Goal: Task Accomplishment & Management: Use online tool/utility

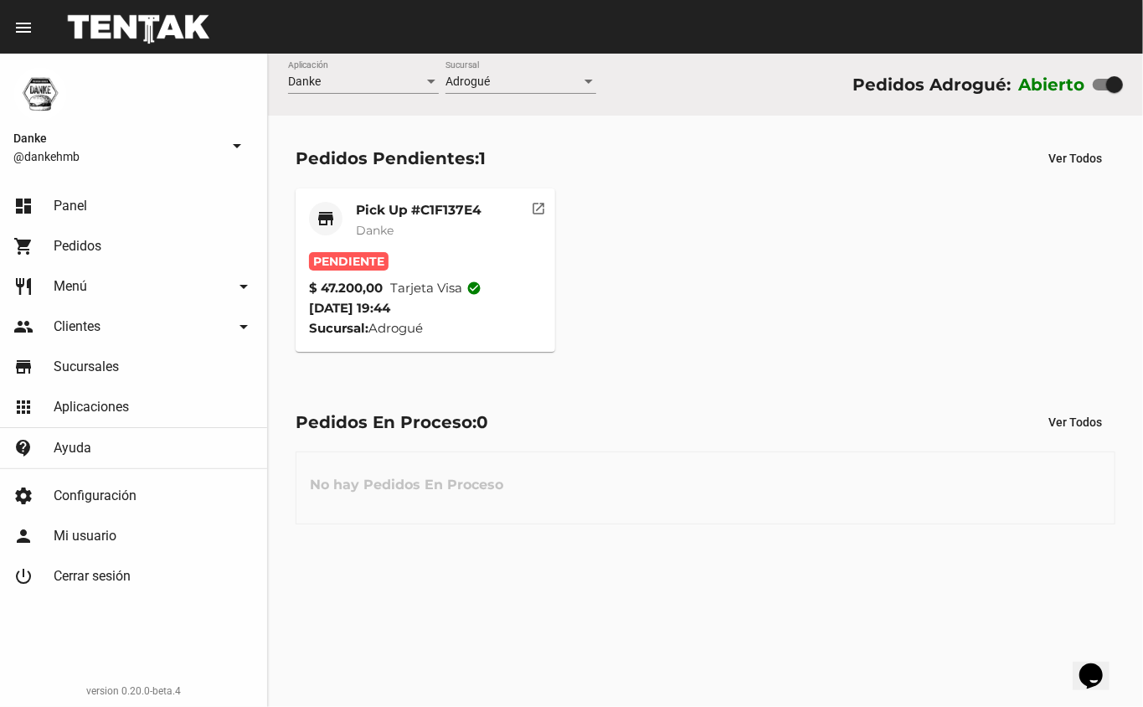
click at [390, 212] on mat-card-title "Pick Up #C1F137E4" at bounding box center [419, 210] width 126 height 17
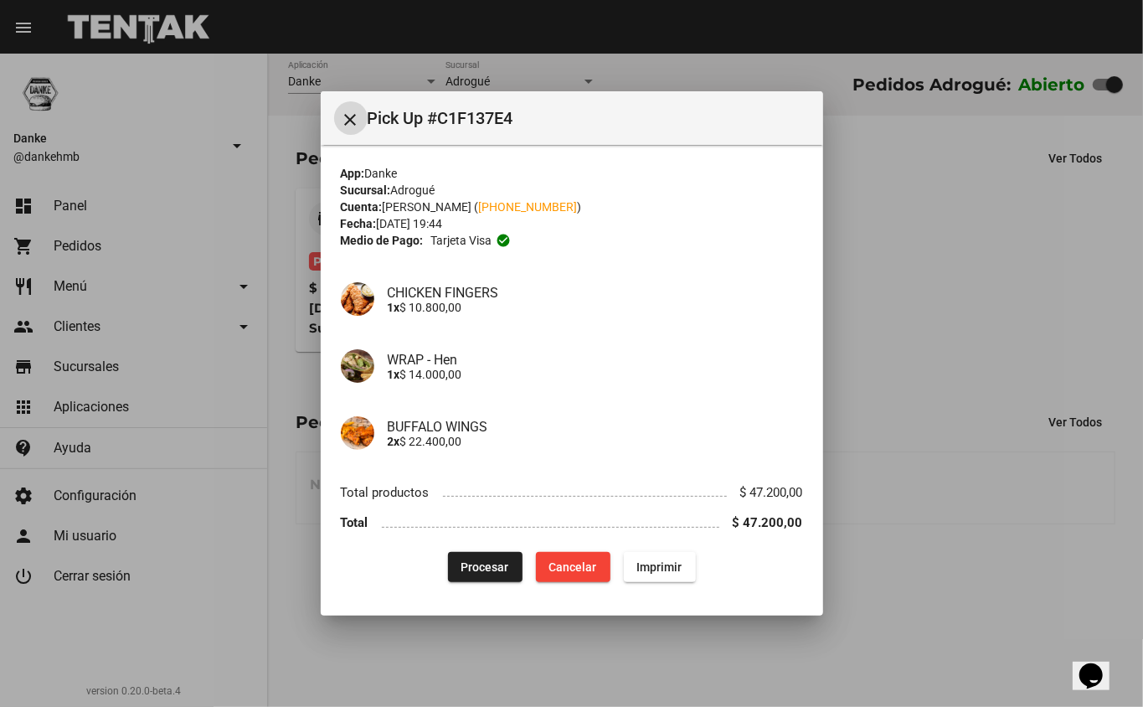
click at [882, 292] on div at bounding box center [571, 353] width 1143 height 707
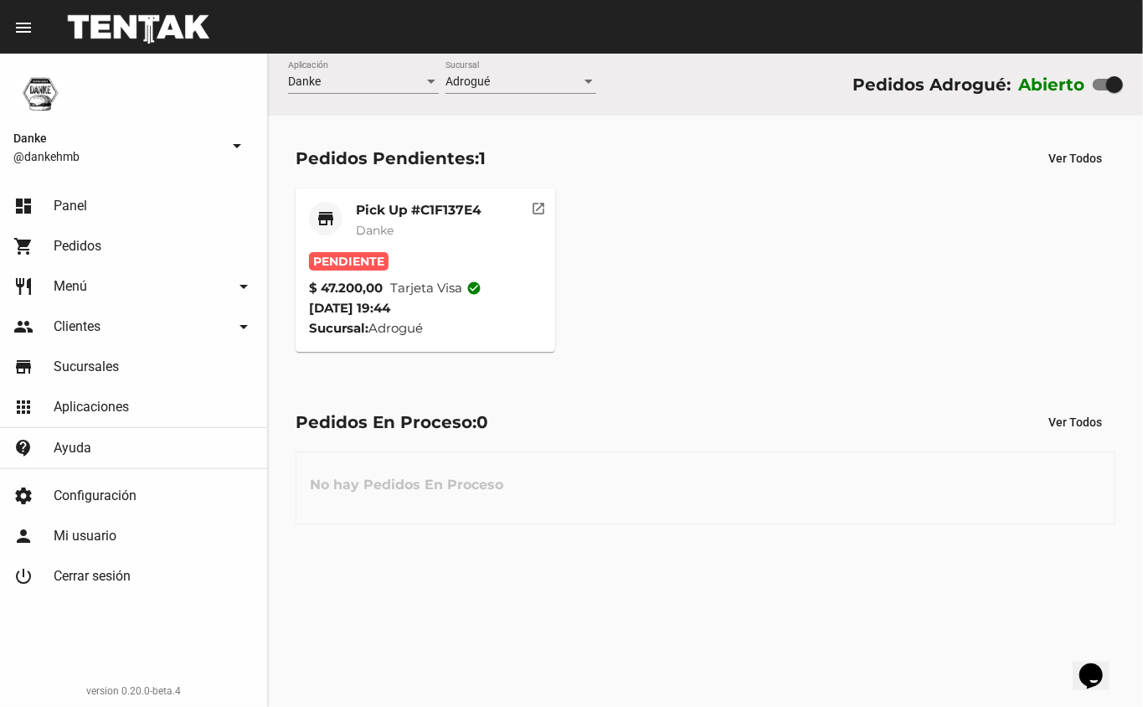
click at [400, 214] on mat-card-title "Pick Up #C1F137E4" at bounding box center [419, 210] width 126 height 17
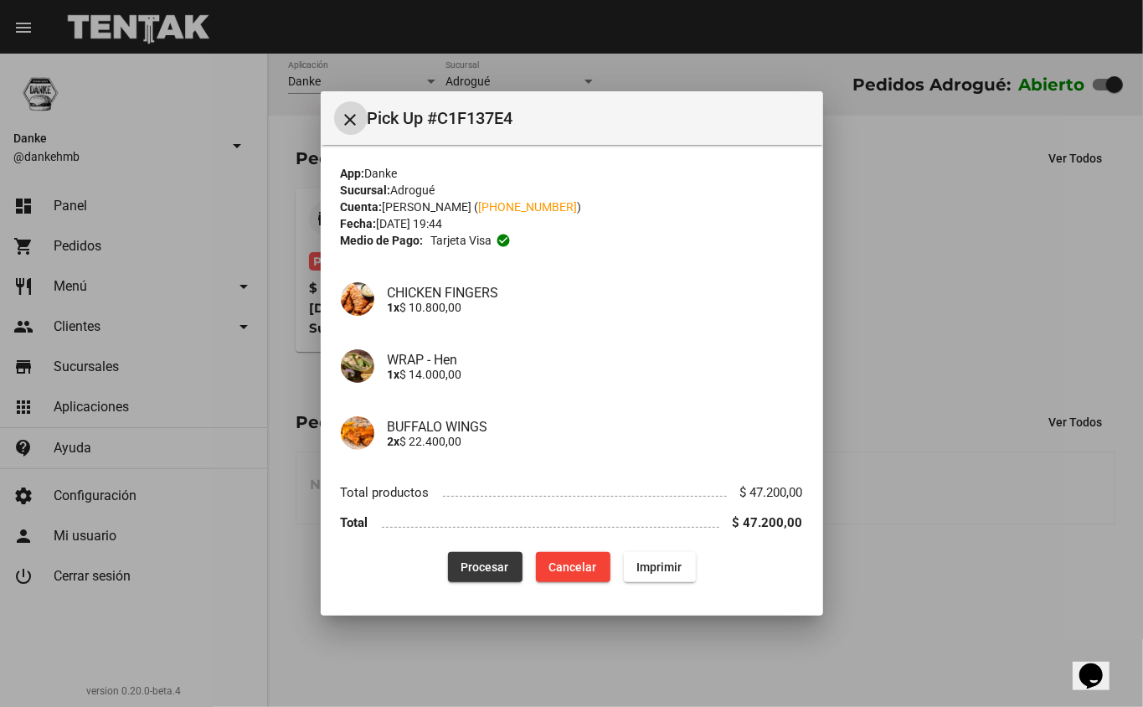
click at [479, 567] on span "Procesar" at bounding box center [486, 566] width 48 height 13
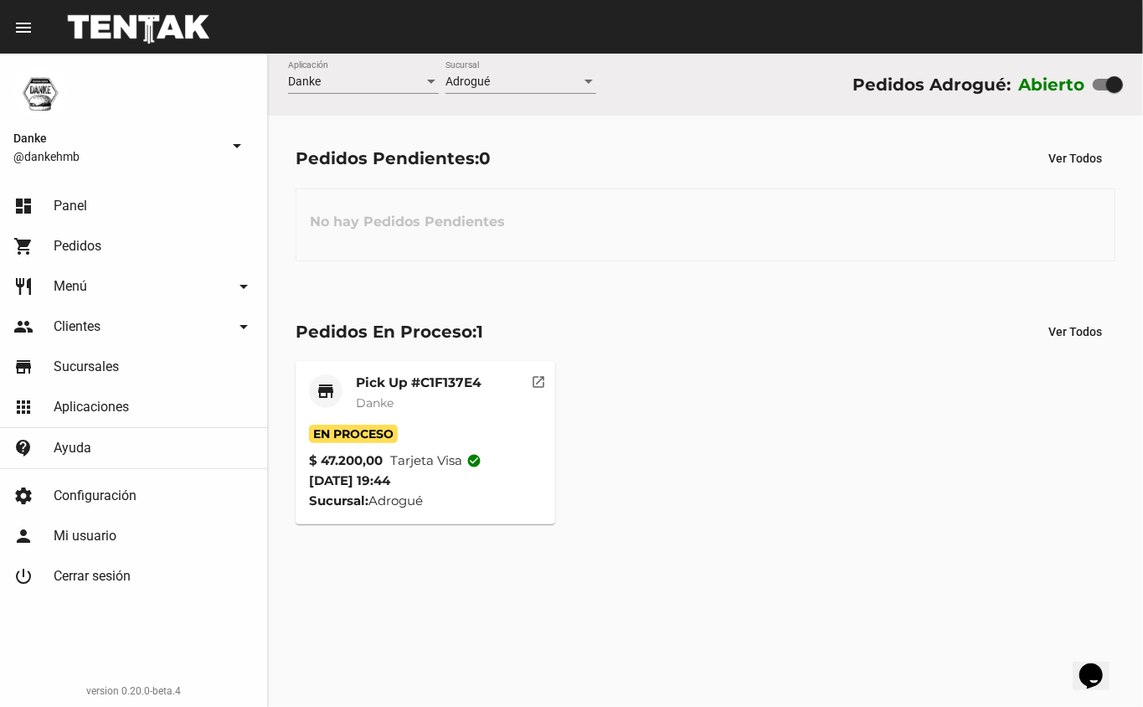
click at [387, 379] on mat-card-title "Pick Up #C1F137E4" at bounding box center [419, 382] width 126 height 17
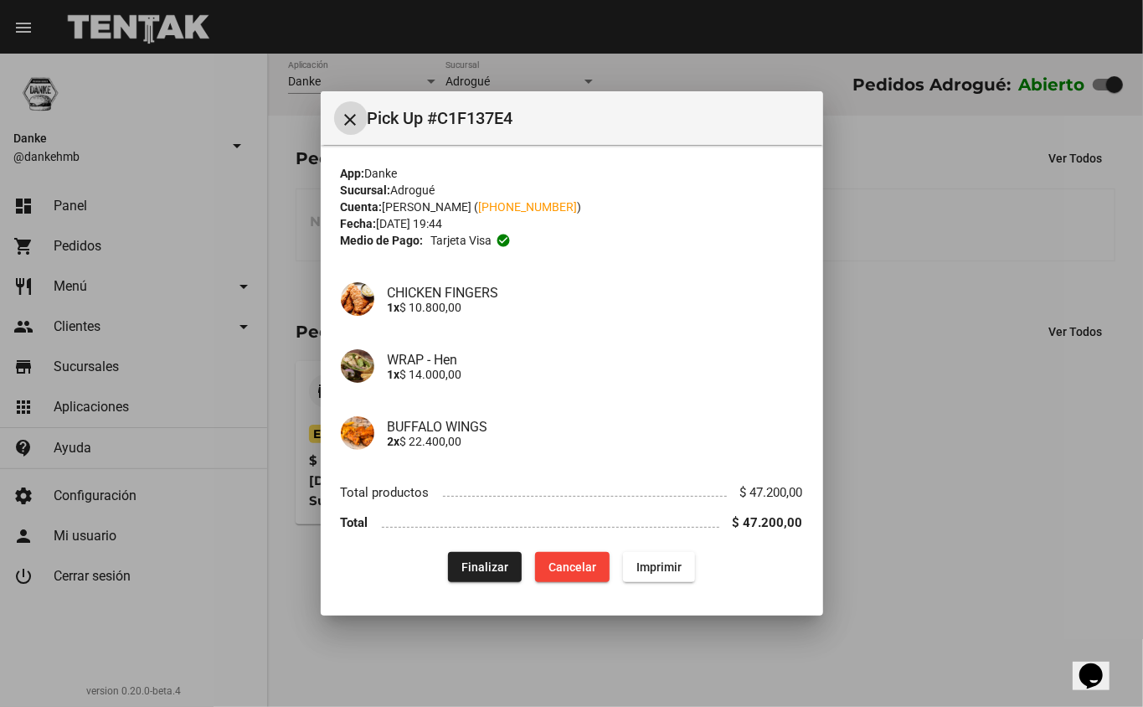
click at [928, 407] on div at bounding box center [571, 353] width 1143 height 707
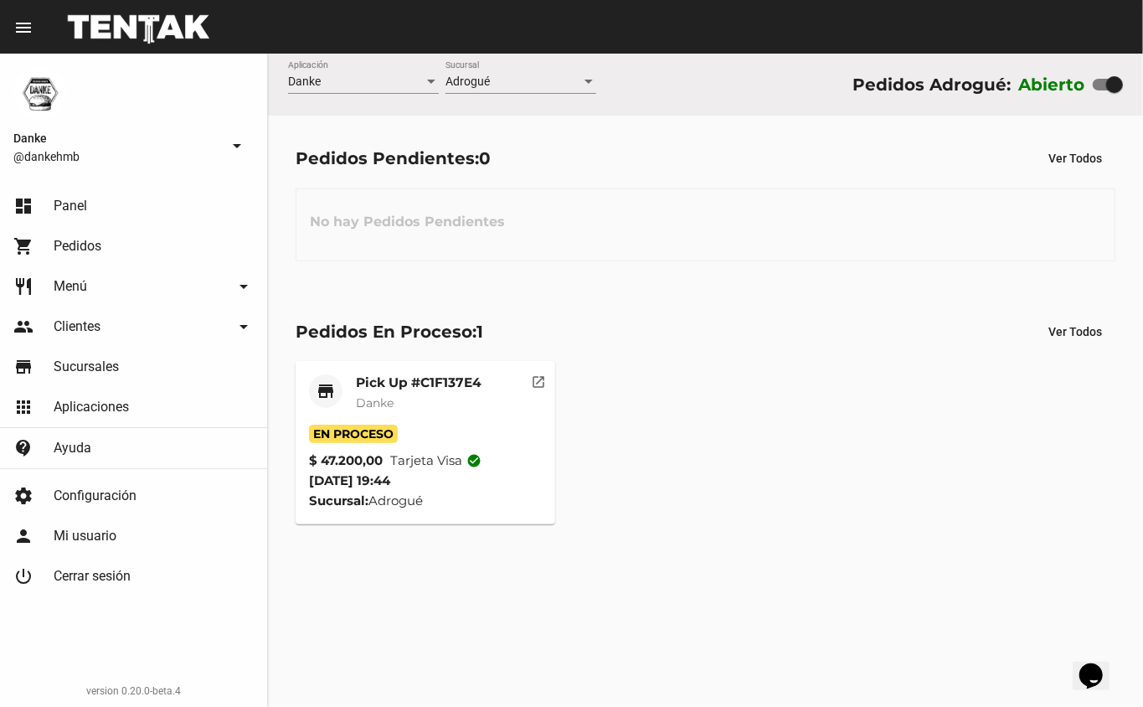
click at [423, 376] on mat-card-title "Pick Up #C1F137E4" at bounding box center [419, 382] width 126 height 17
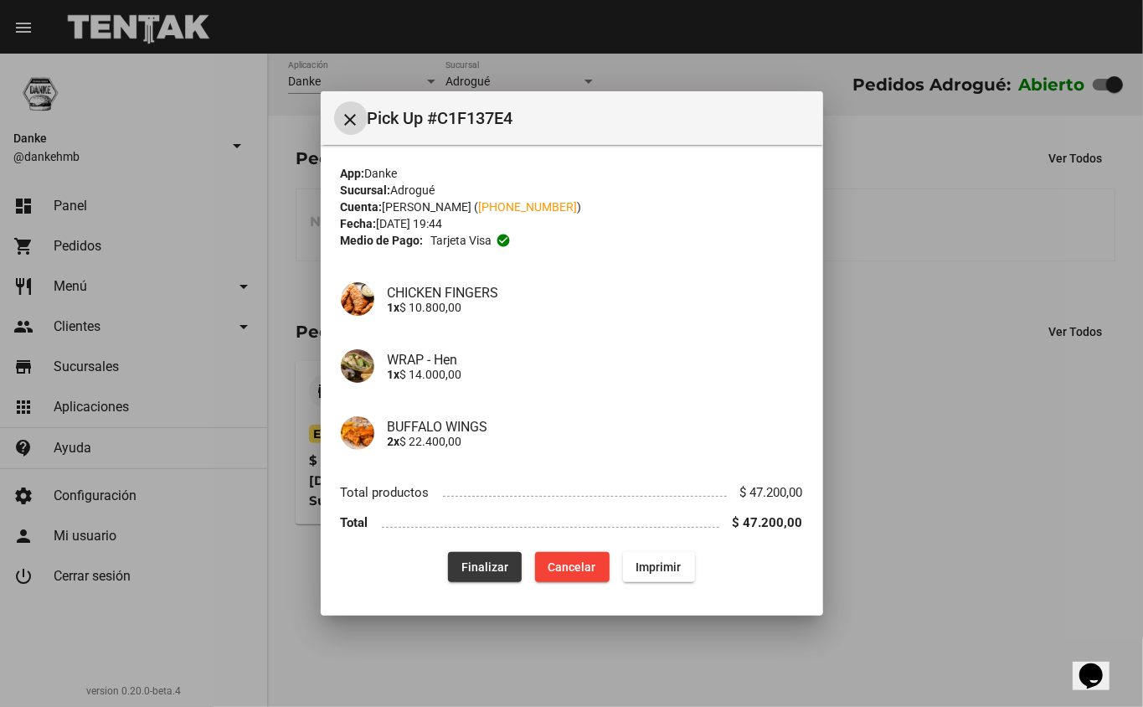
click at [477, 567] on span "Finalizar" at bounding box center [485, 566] width 47 height 13
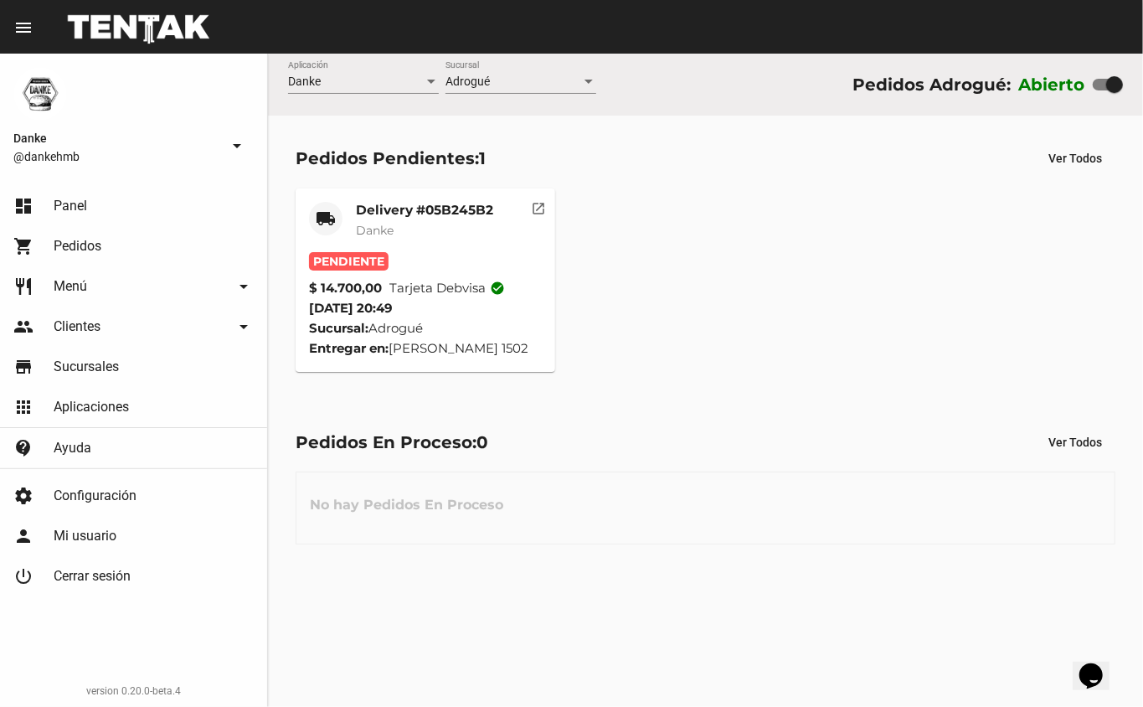
click at [431, 211] on mat-card-title "Delivery #05B245B2" at bounding box center [424, 210] width 137 height 17
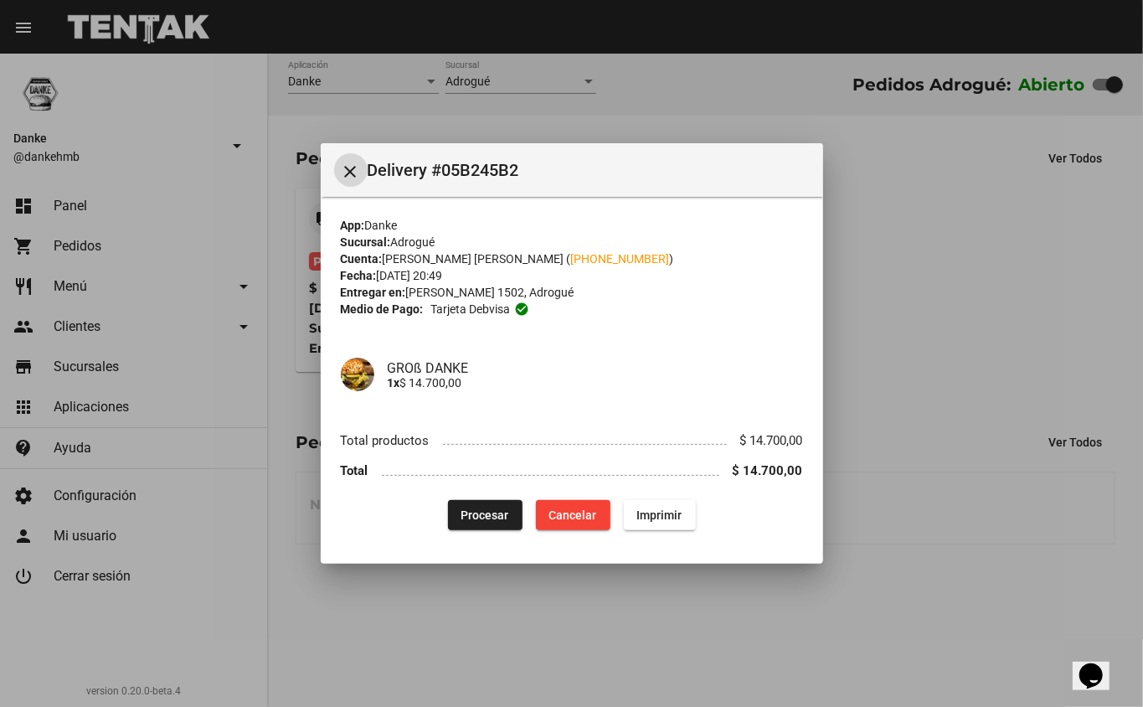
click at [481, 516] on span "Procesar" at bounding box center [486, 514] width 48 height 13
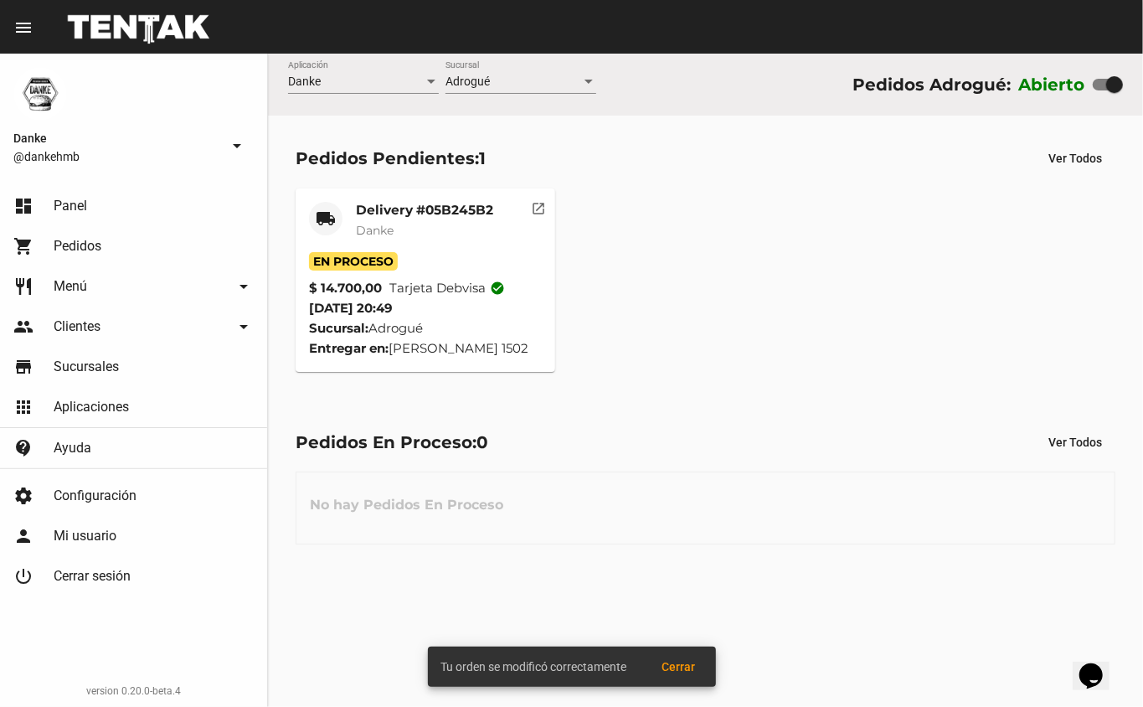
click at [400, 224] on mat-card-subtitle "Danke" at bounding box center [424, 230] width 137 height 17
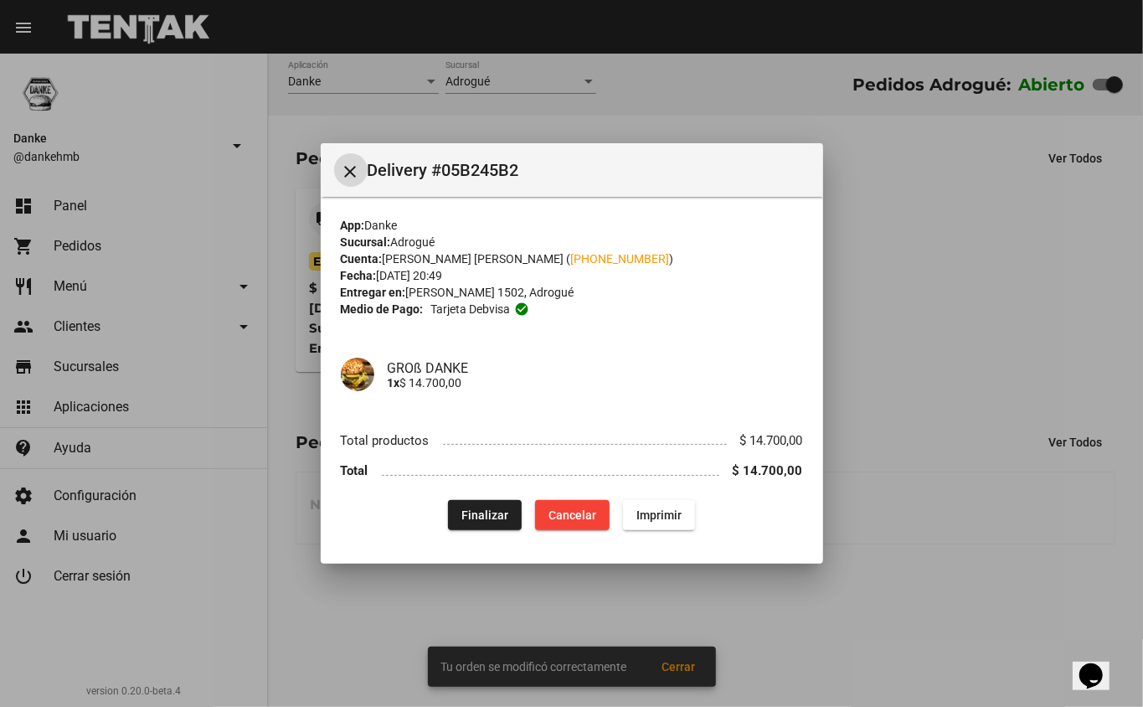
click at [903, 337] on div at bounding box center [571, 353] width 1143 height 707
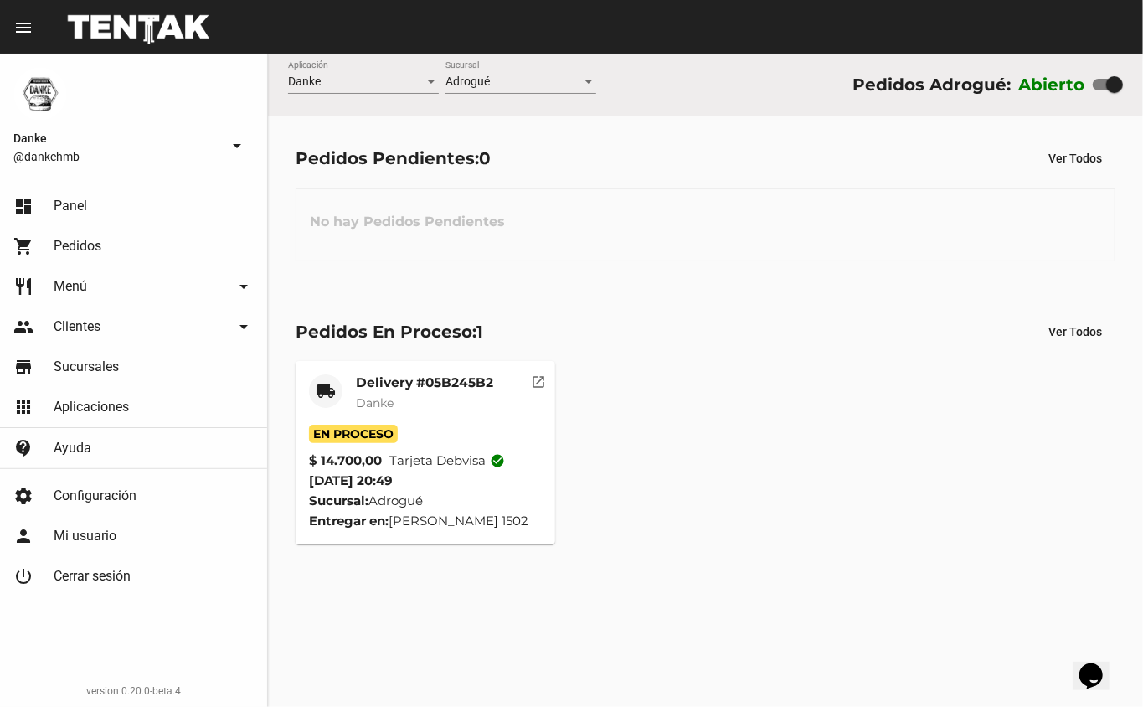
click at [416, 379] on mat-card-title "Delivery #05B245B2" at bounding box center [424, 382] width 137 height 17
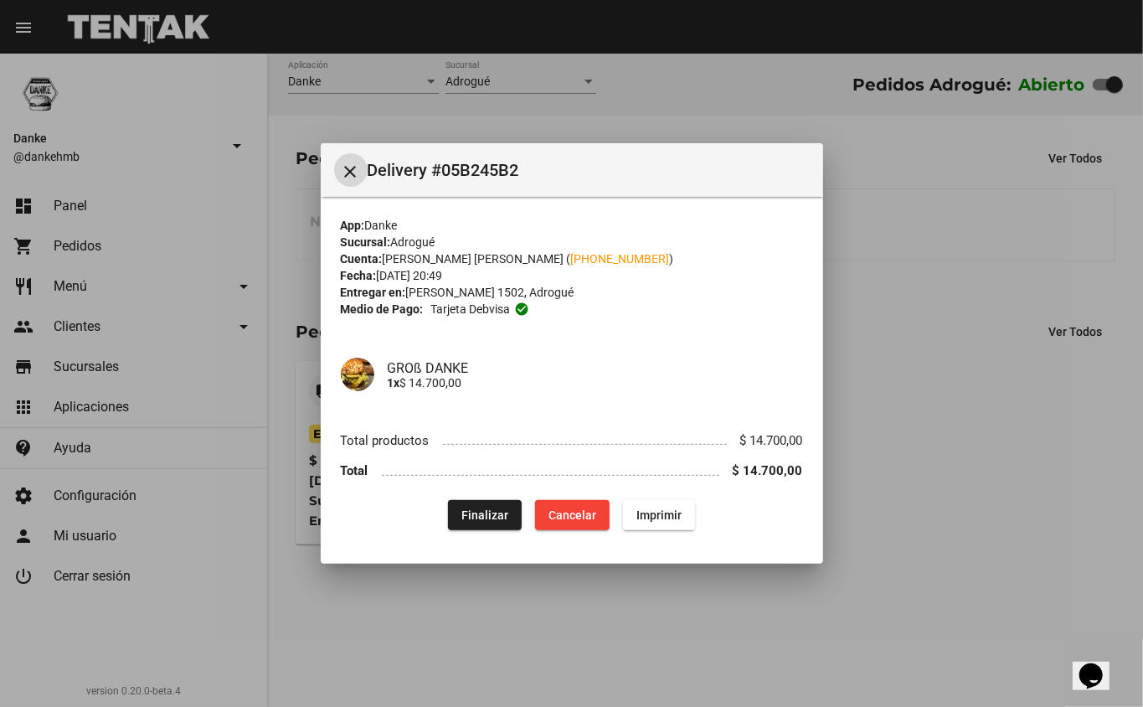
click at [486, 514] on span "Finalizar" at bounding box center [485, 514] width 47 height 13
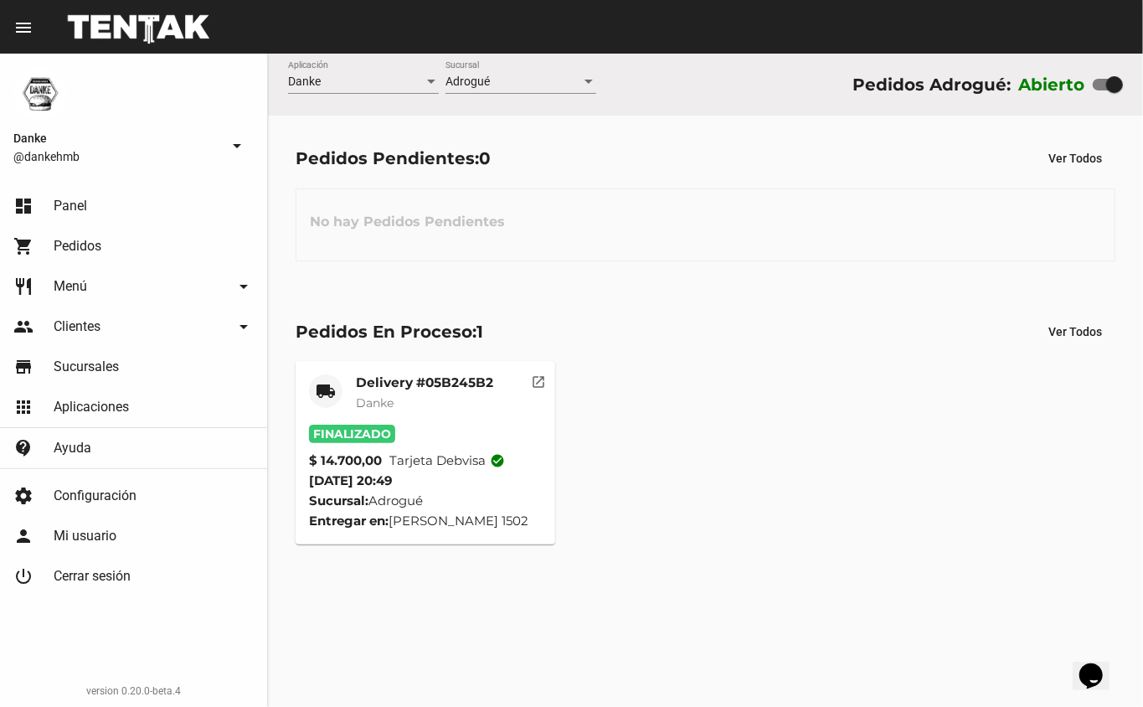
click at [436, 380] on mat-card-title "Delivery #05B245B2" at bounding box center [424, 382] width 137 height 17
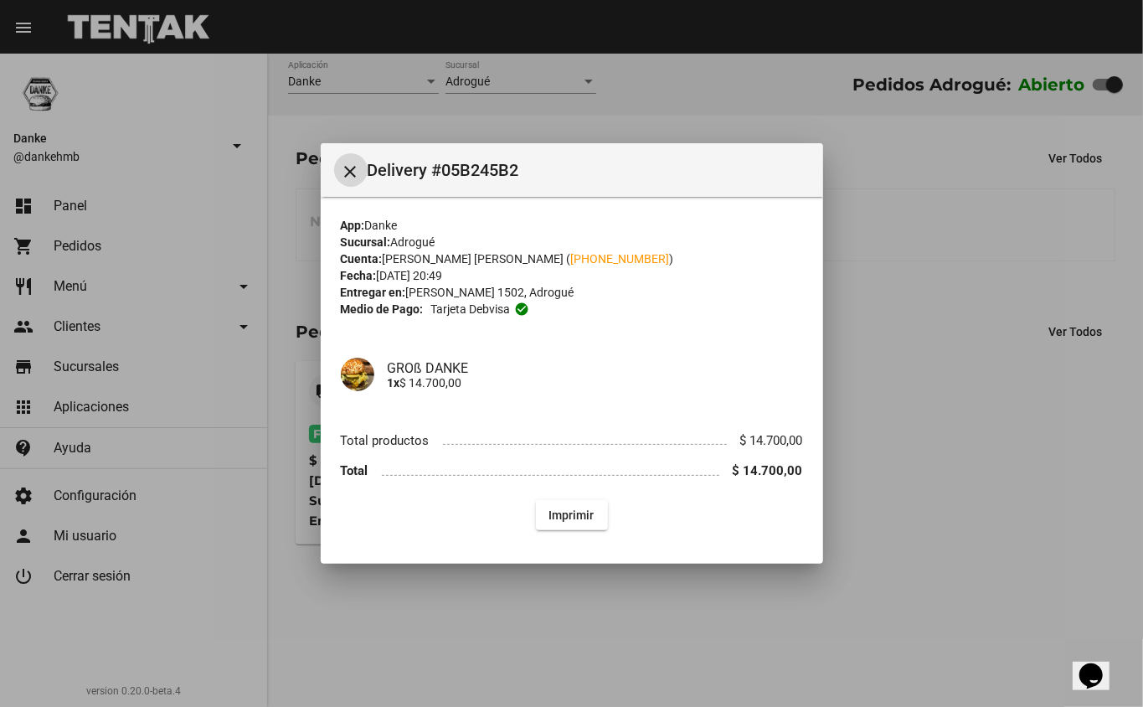
click at [938, 440] on div at bounding box center [571, 353] width 1143 height 707
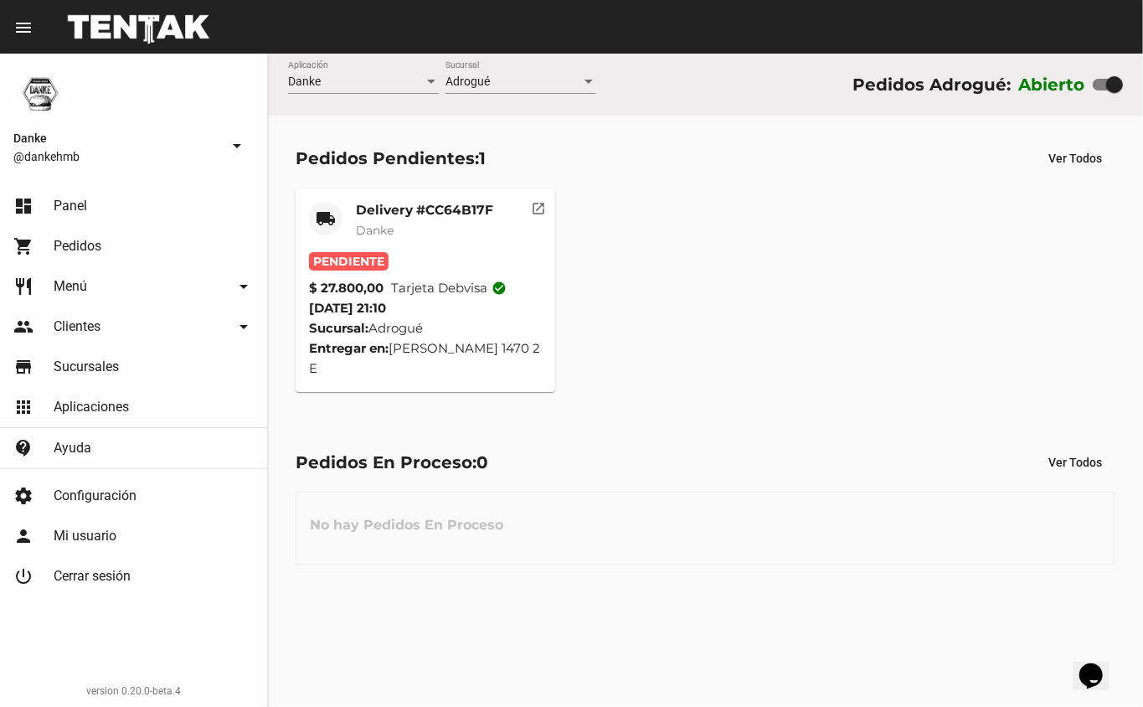
click at [377, 209] on mat-card-title "Delivery #CC64B17F" at bounding box center [424, 210] width 137 height 17
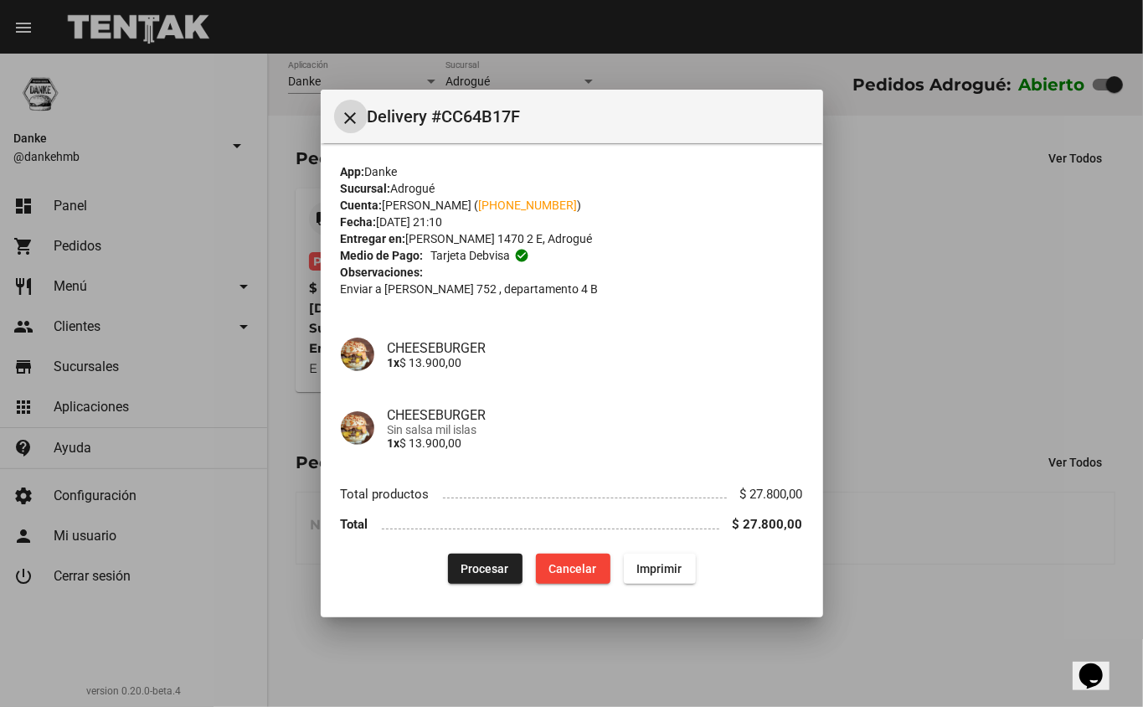
click at [467, 576] on button "Procesar" at bounding box center [485, 569] width 75 height 30
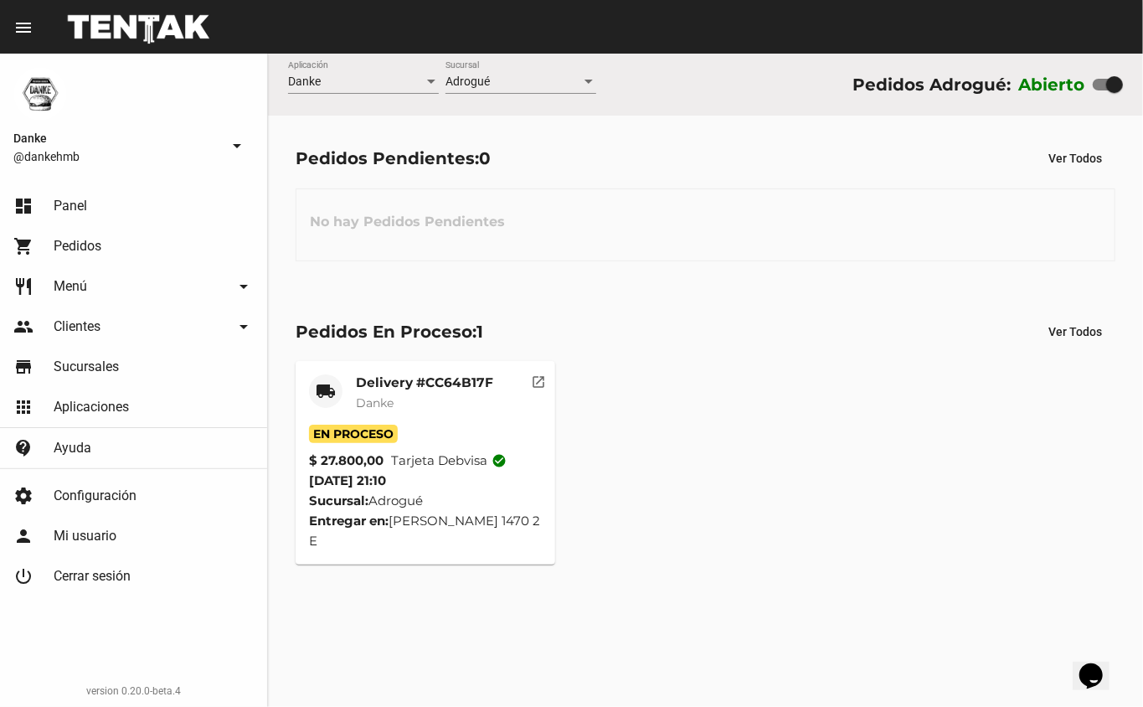
click at [387, 382] on mat-card-title "Delivery #CC64B17F" at bounding box center [424, 382] width 137 height 17
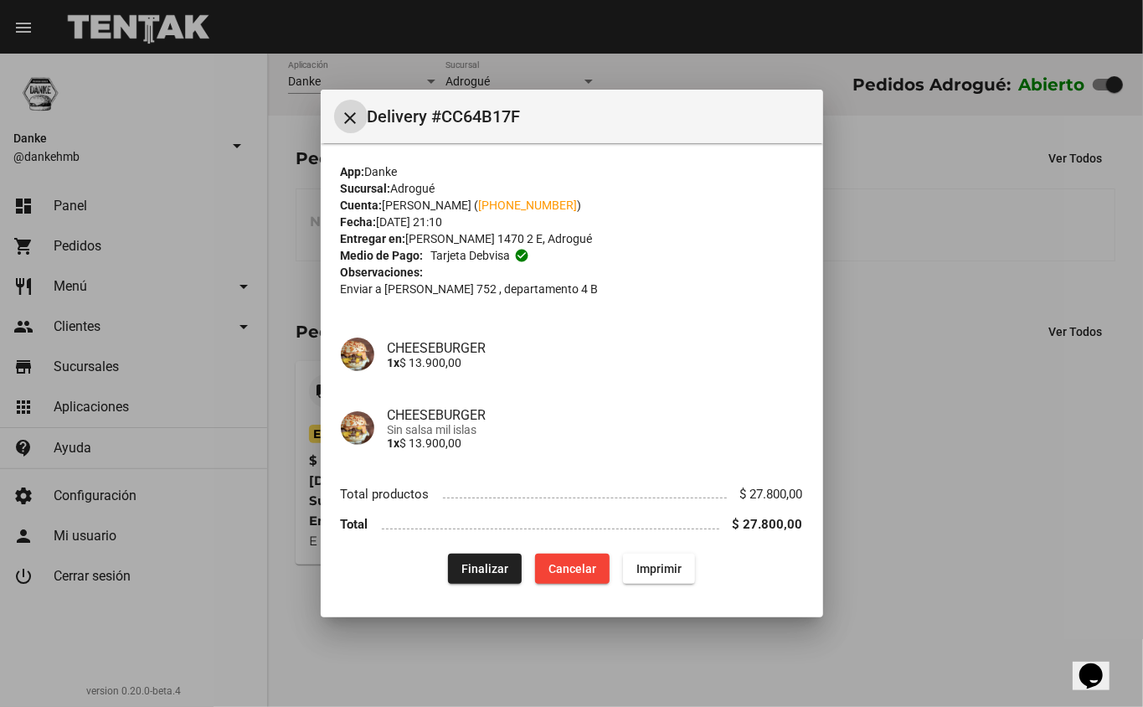
click at [480, 563] on span "Finalizar" at bounding box center [485, 568] width 47 height 13
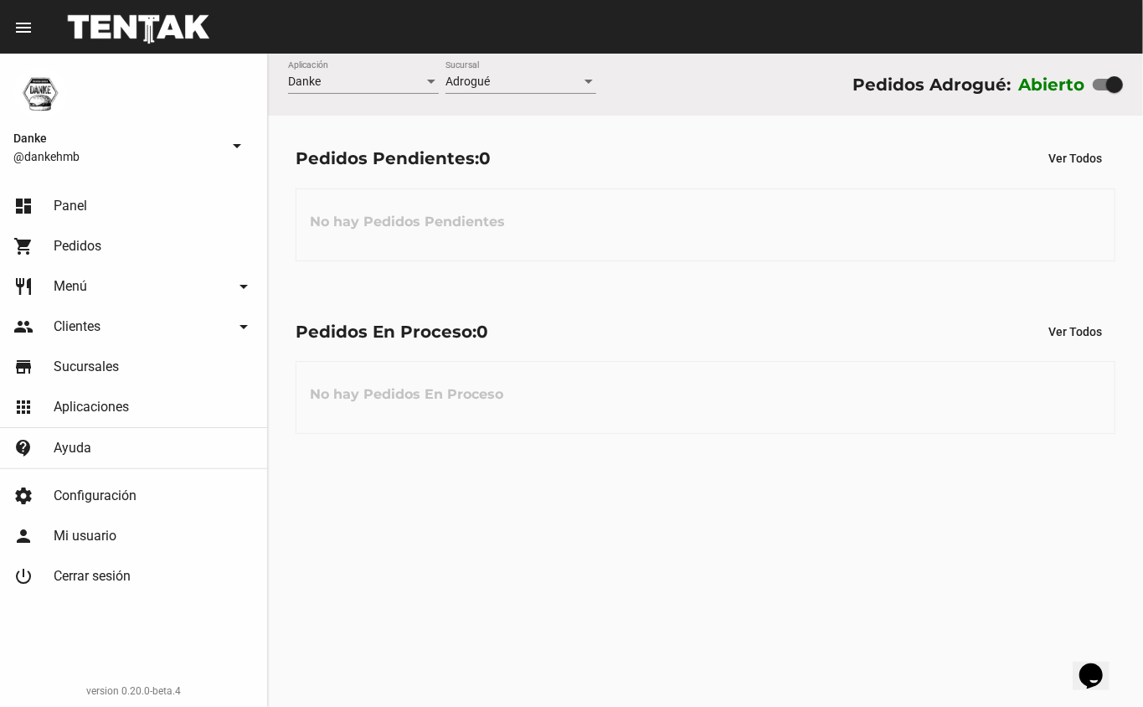
click at [661, 501] on div "Danke Aplicación Adrogué Sucursal Pedidos Adrogué: Abierto Pedidos Pendientes: …" at bounding box center [705, 380] width 875 height 653
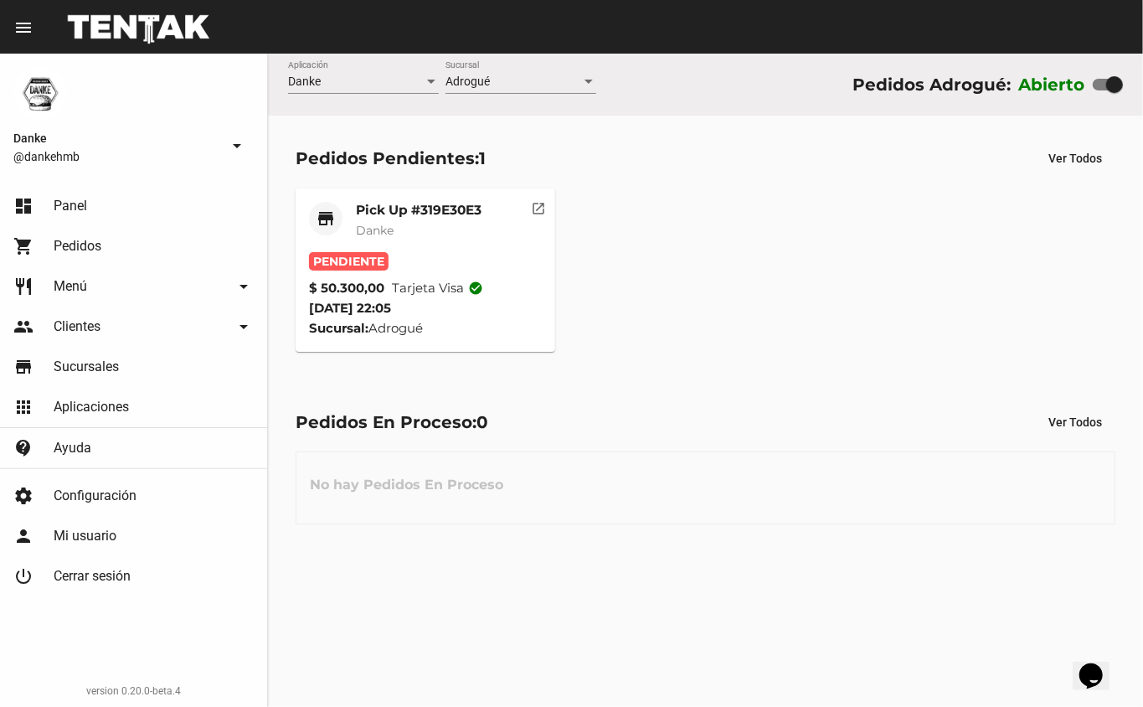
click at [387, 208] on mat-card-title "Pick Up #319E30E3" at bounding box center [419, 210] width 126 height 17
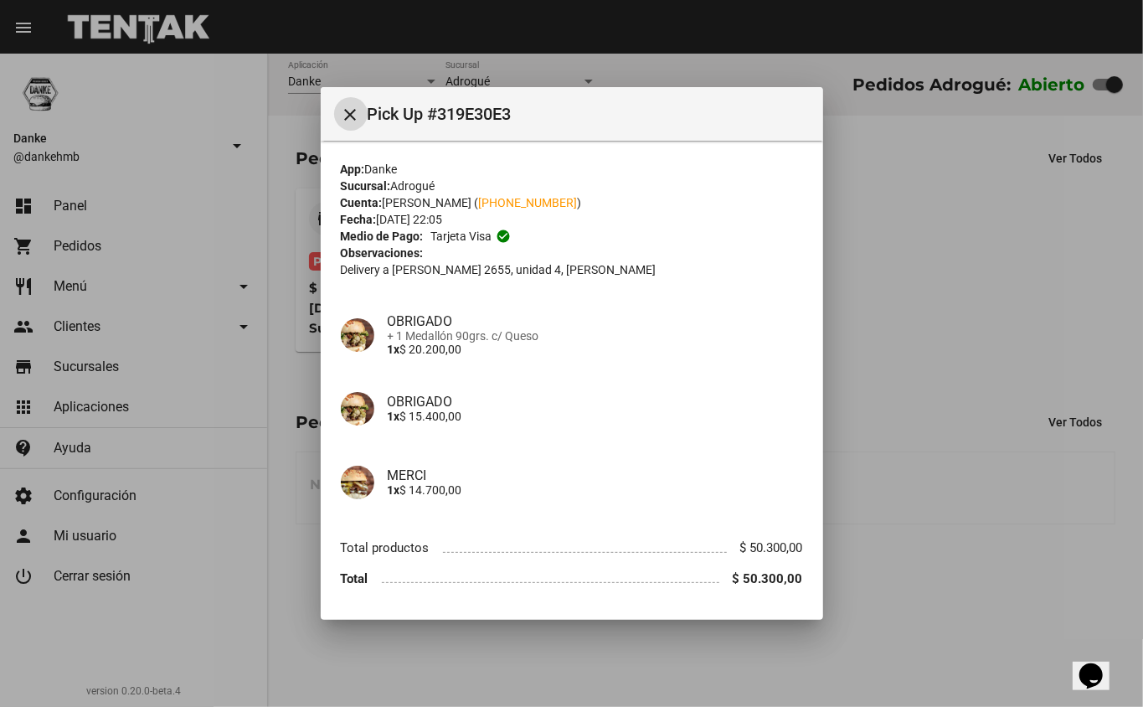
scroll to position [51, 0]
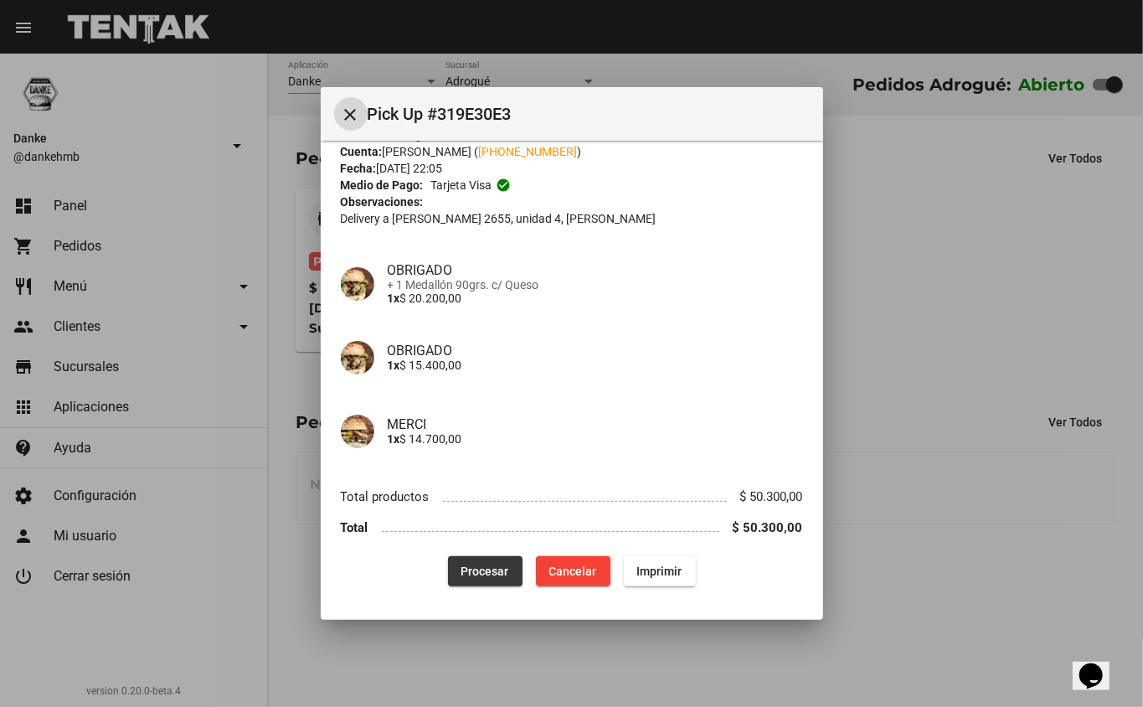
click at [487, 565] on span "Procesar" at bounding box center [486, 571] width 48 height 13
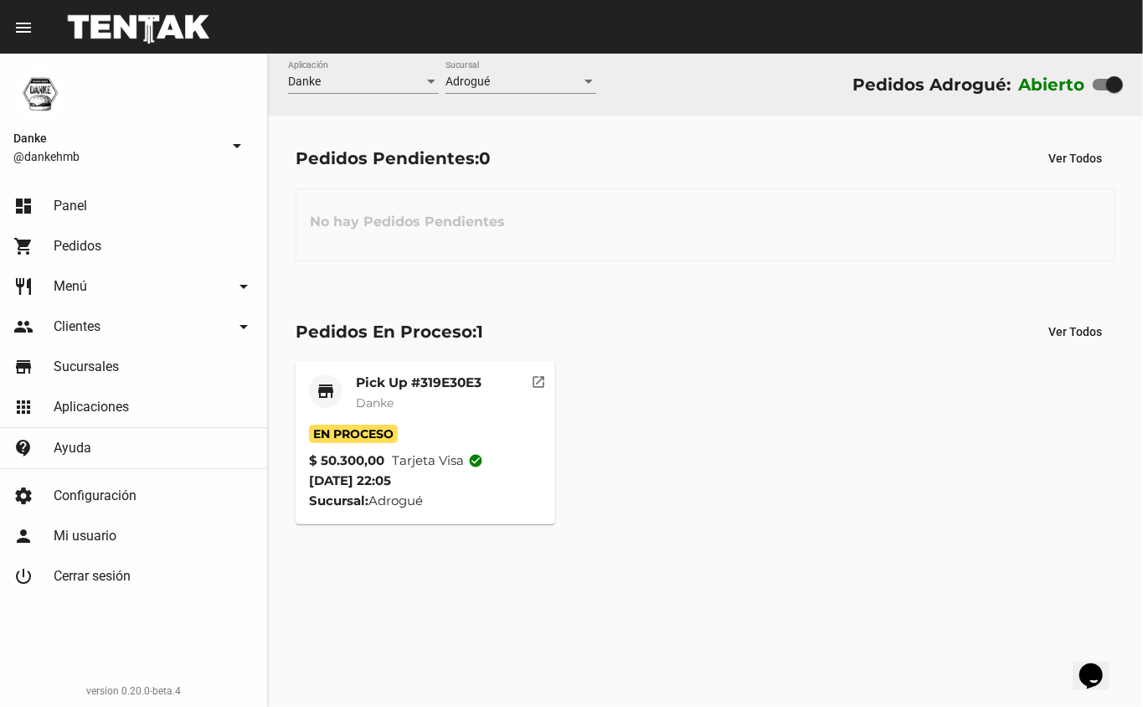
click at [387, 383] on mat-card-title "Pick Up #319E30E3" at bounding box center [419, 382] width 126 height 17
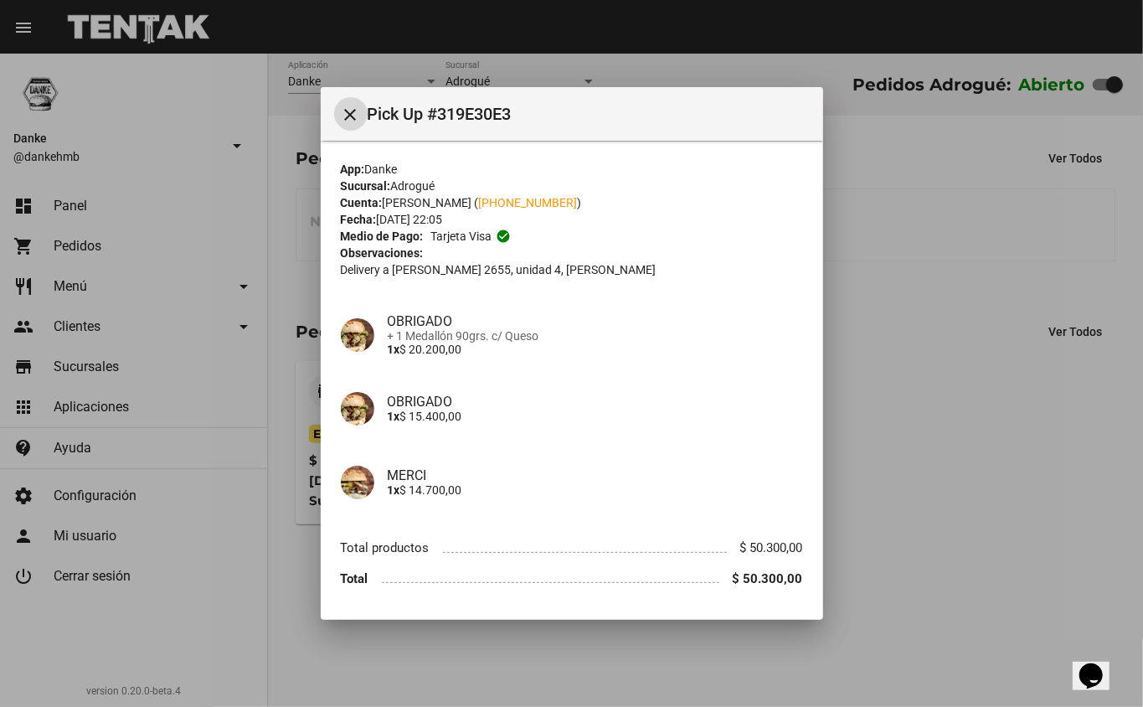
click at [908, 433] on div at bounding box center [571, 353] width 1143 height 707
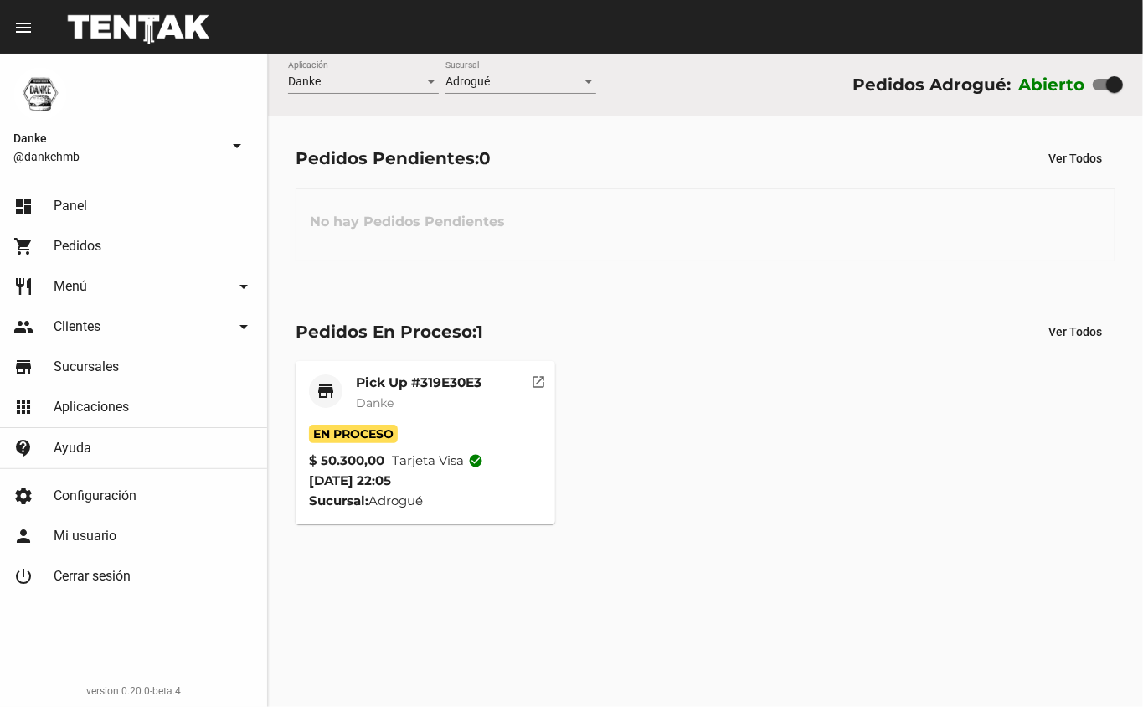
click at [426, 389] on mat-card-title "Pick Up #319E30E3" at bounding box center [419, 382] width 126 height 17
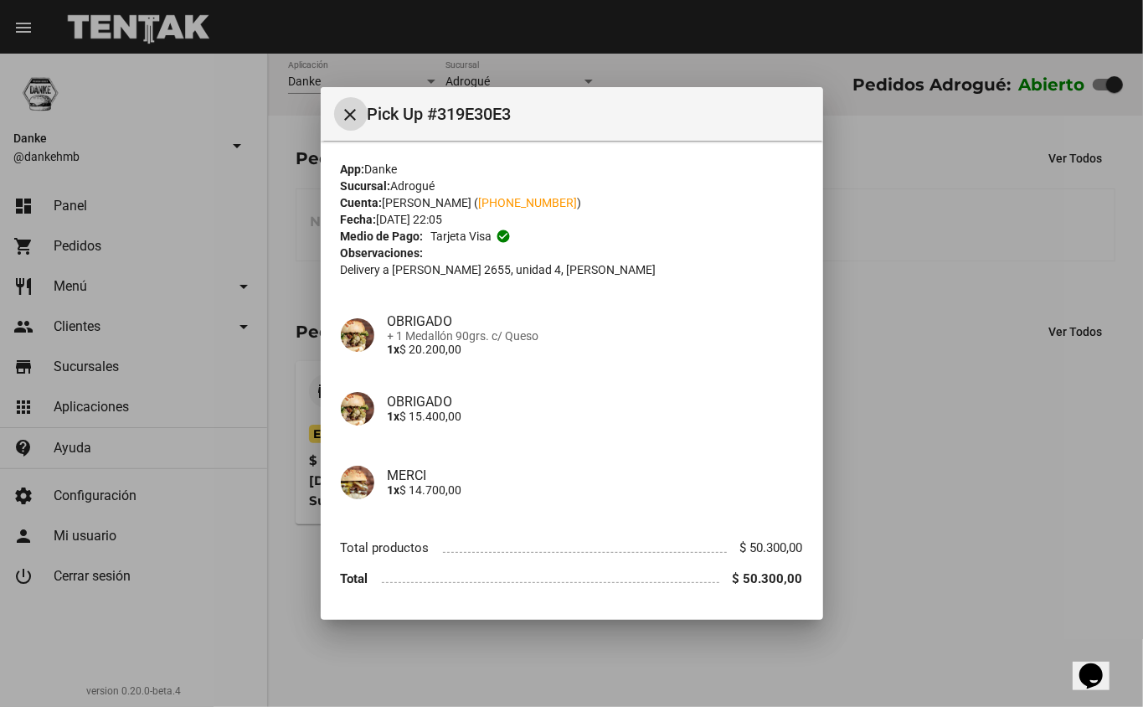
scroll to position [51, 0]
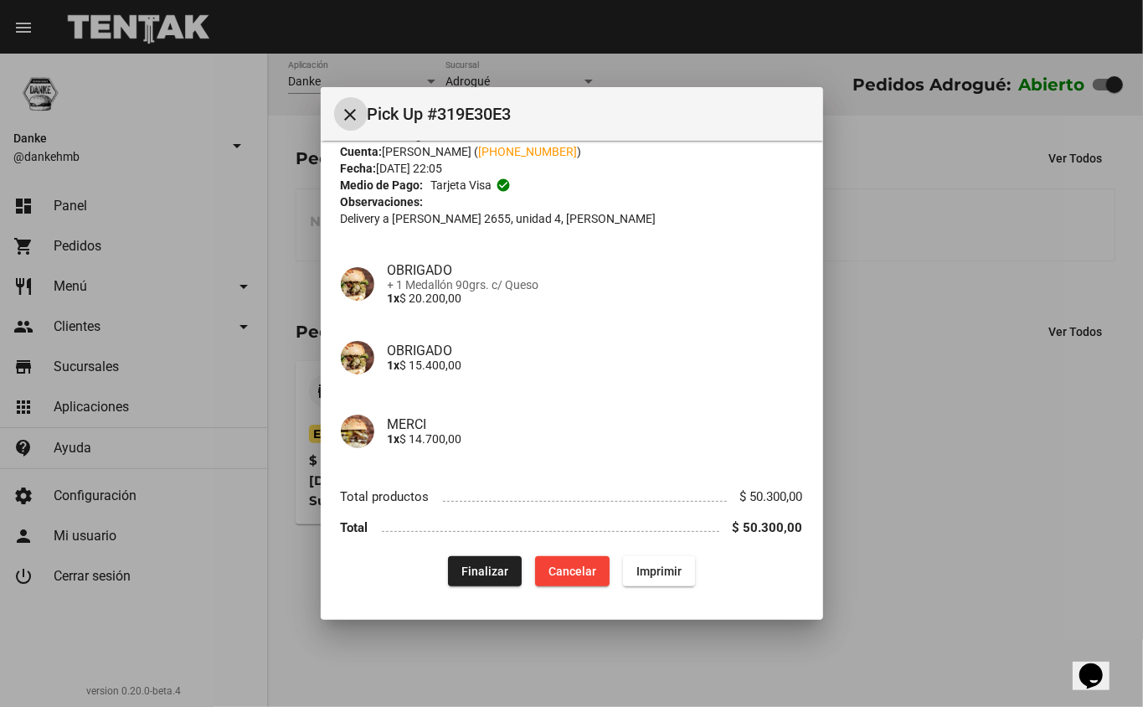
click at [476, 566] on span "Finalizar" at bounding box center [485, 571] width 47 height 13
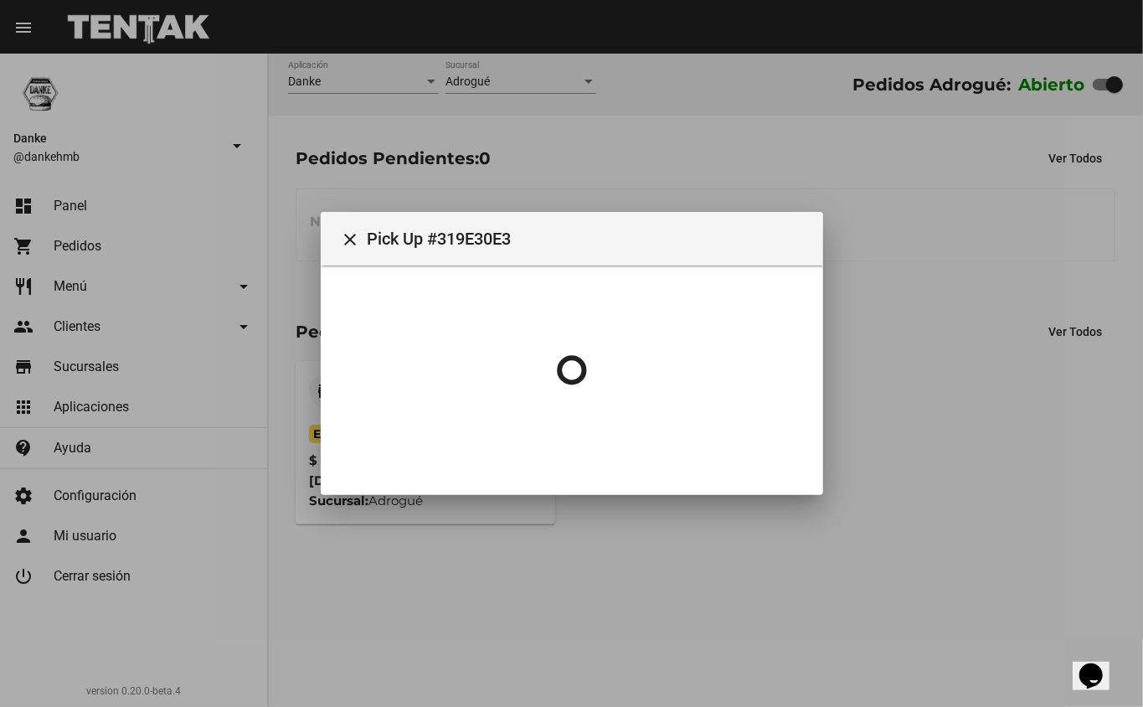
scroll to position [0, 0]
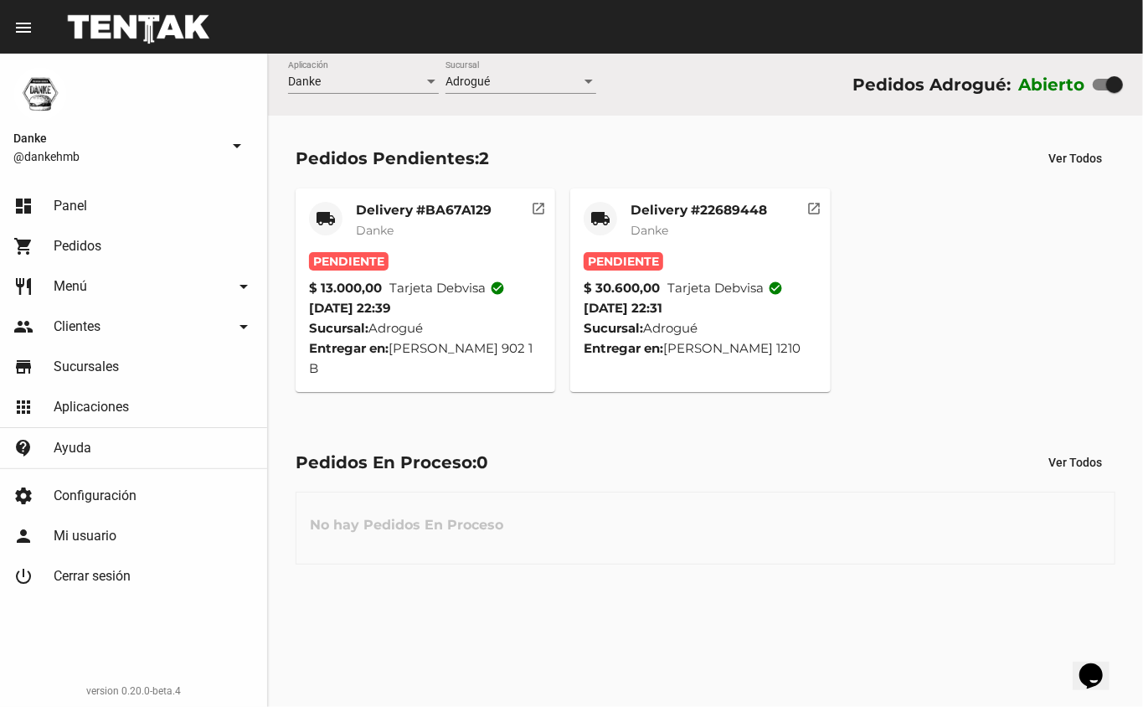
click at [677, 202] on mat-card-title "Delivery #22689448" at bounding box center [699, 210] width 137 height 17
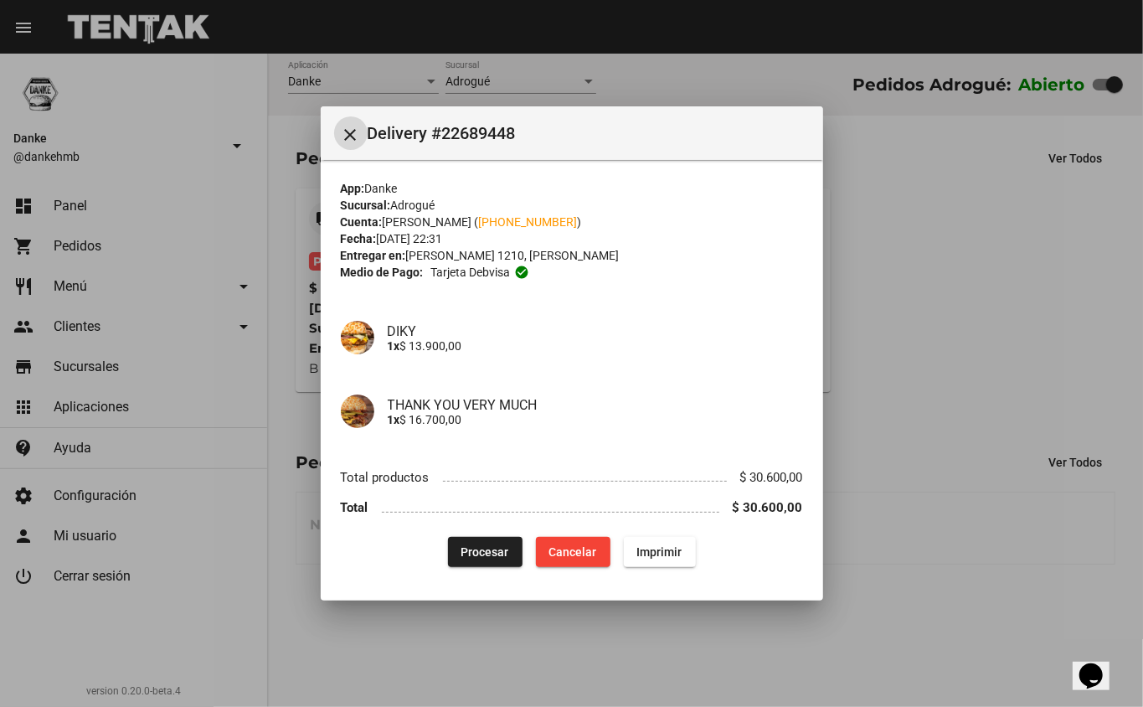
click at [457, 555] on button "Procesar" at bounding box center [485, 552] width 75 height 30
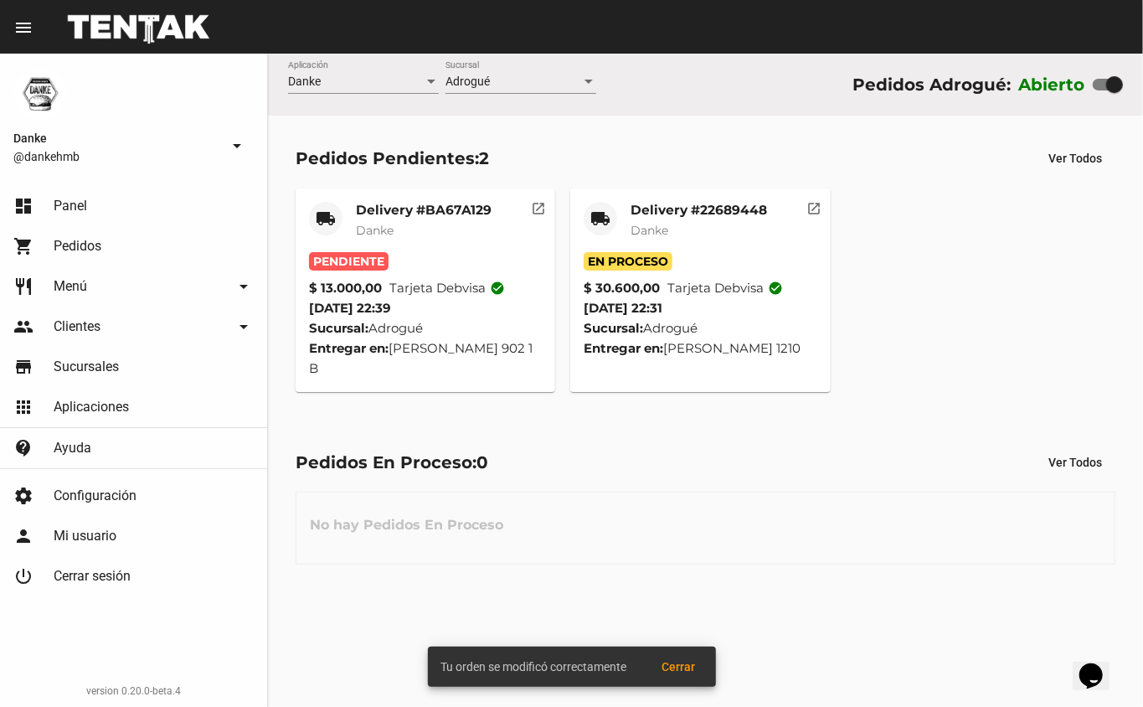
click at [410, 211] on mat-card-title "Delivery #BA67A129" at bounding box center [424, 210] width 136 height 17
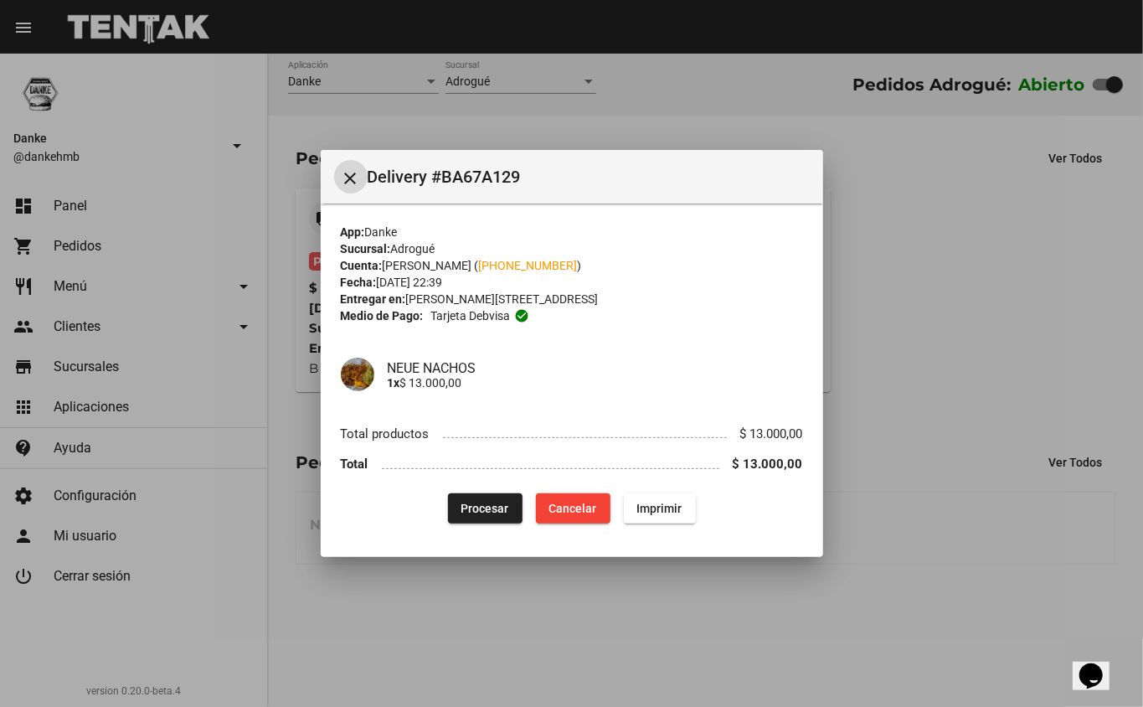
click at [503, 503] on span "Procesar" at bounding box center [486, 508] width 48 height 13
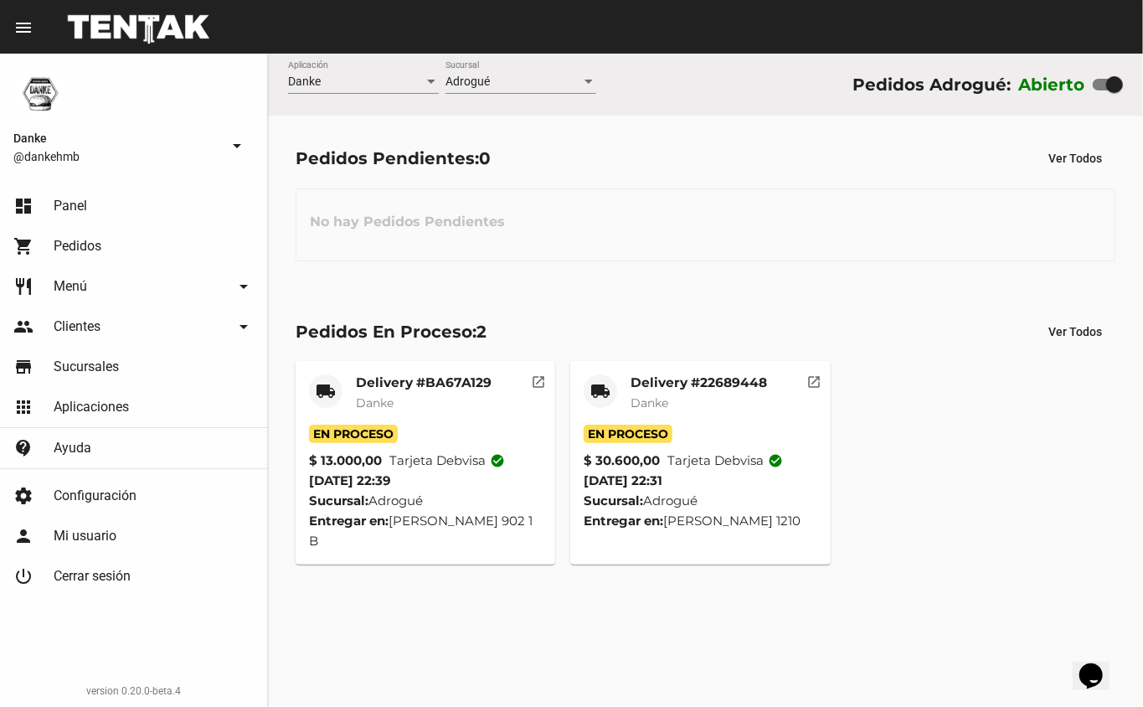
click at [392, 384] on mat-card-title "Delivery #BA67A129" at bounding box center [424, 382] width 136 height 17
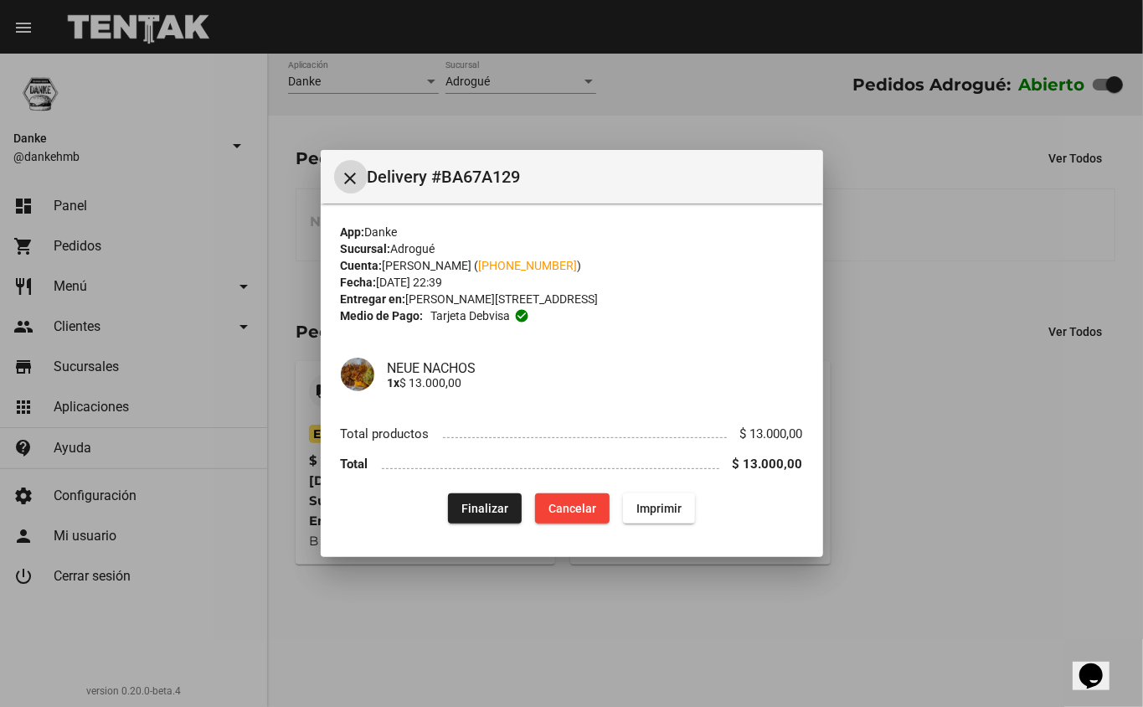
click at [929, 558] on div at bounding box center [571, 353] width 1143 height 707
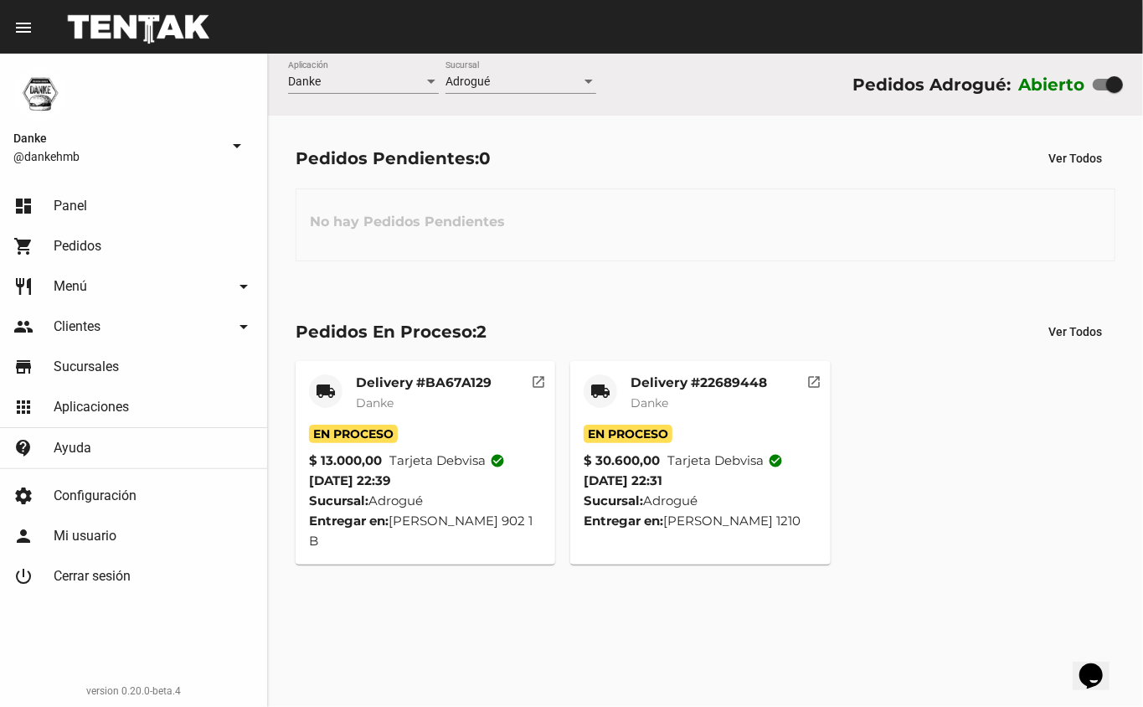
click at [704, 379] on mat-card-title "Delivery #22689448" at bounding box center [699, 382] width 137 height 17
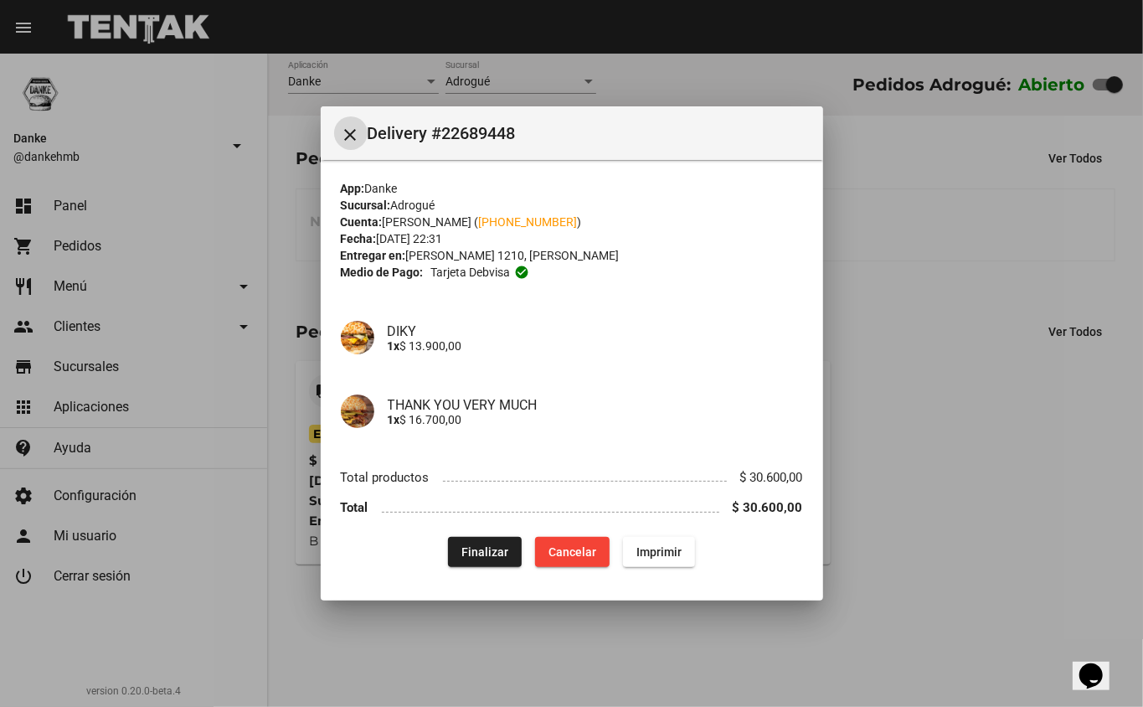
click at [469, 553] on span "Finalizar" at bounding box center [485, 551] width 47 height 13
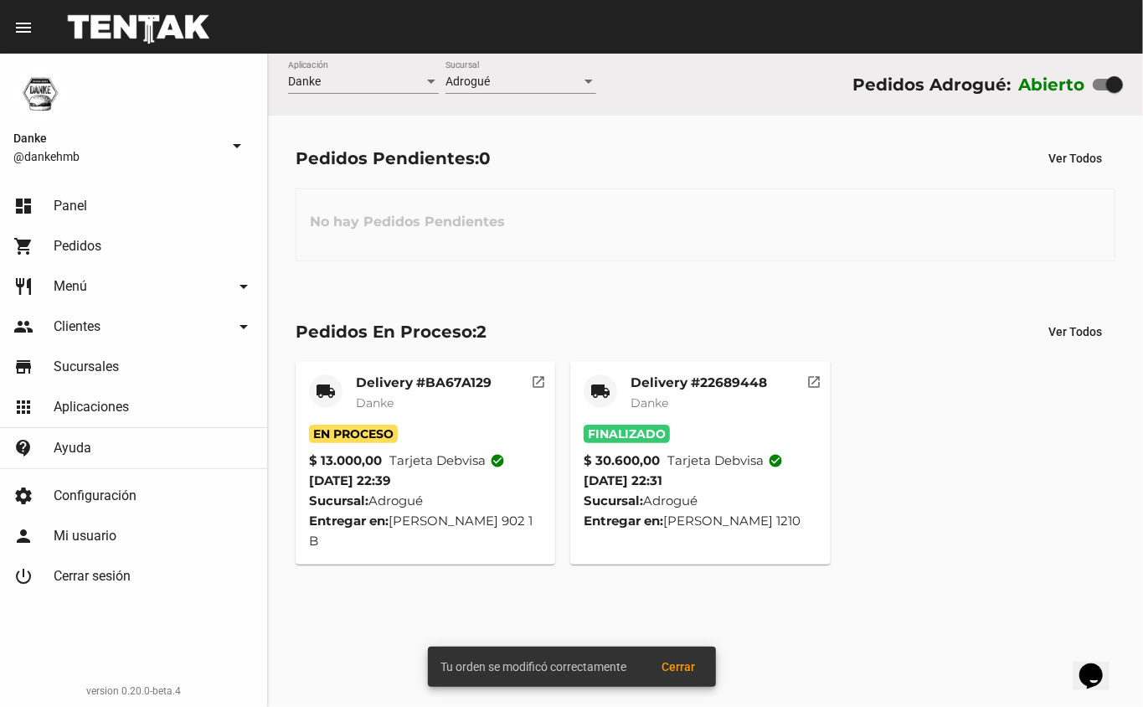
click at [426, 385] on mat-card-title "Delivery #BA67A129" at bounding box center [424, 382] width 136 height 17
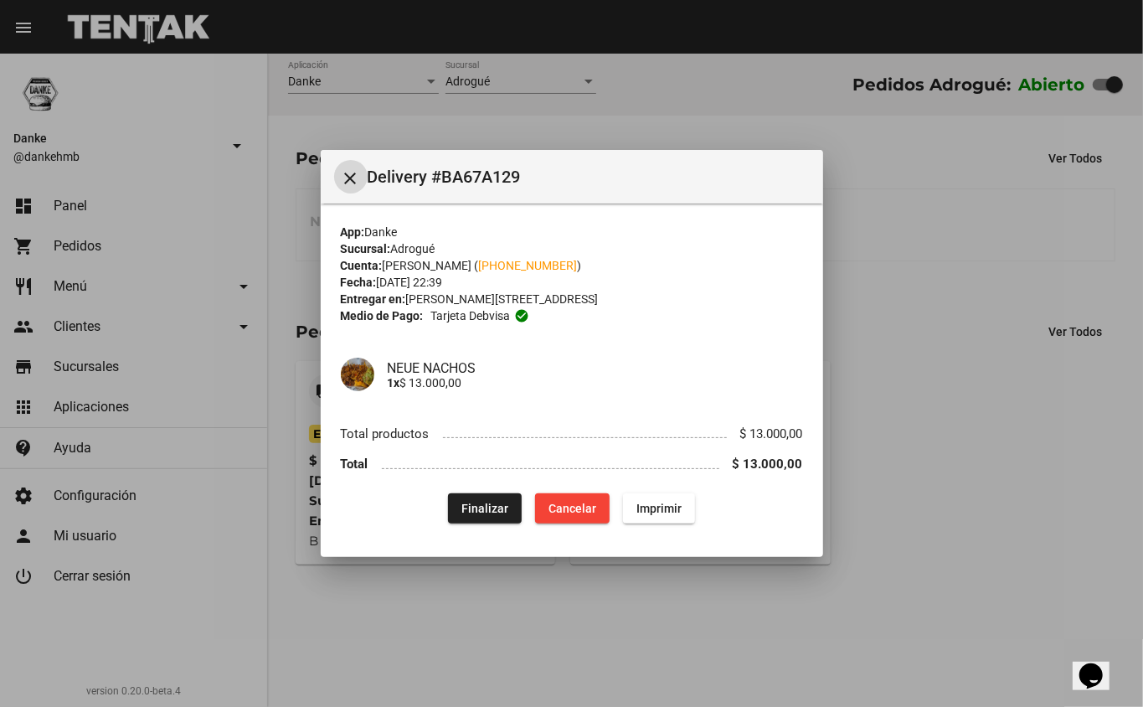
click at [476, 509] on span "Finalizar" at bounding box center [485, 508] width 47 height 13
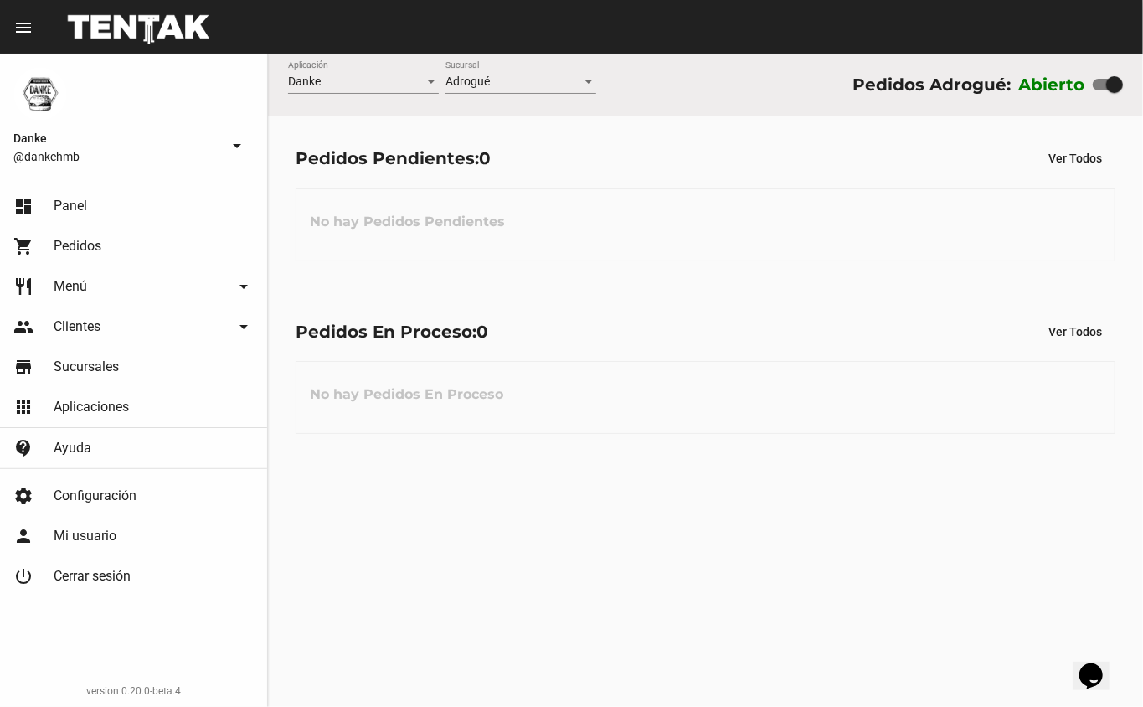
click at [62, 239] on span "Pedidos" at bounding box center [78, 246] width 48 height 17
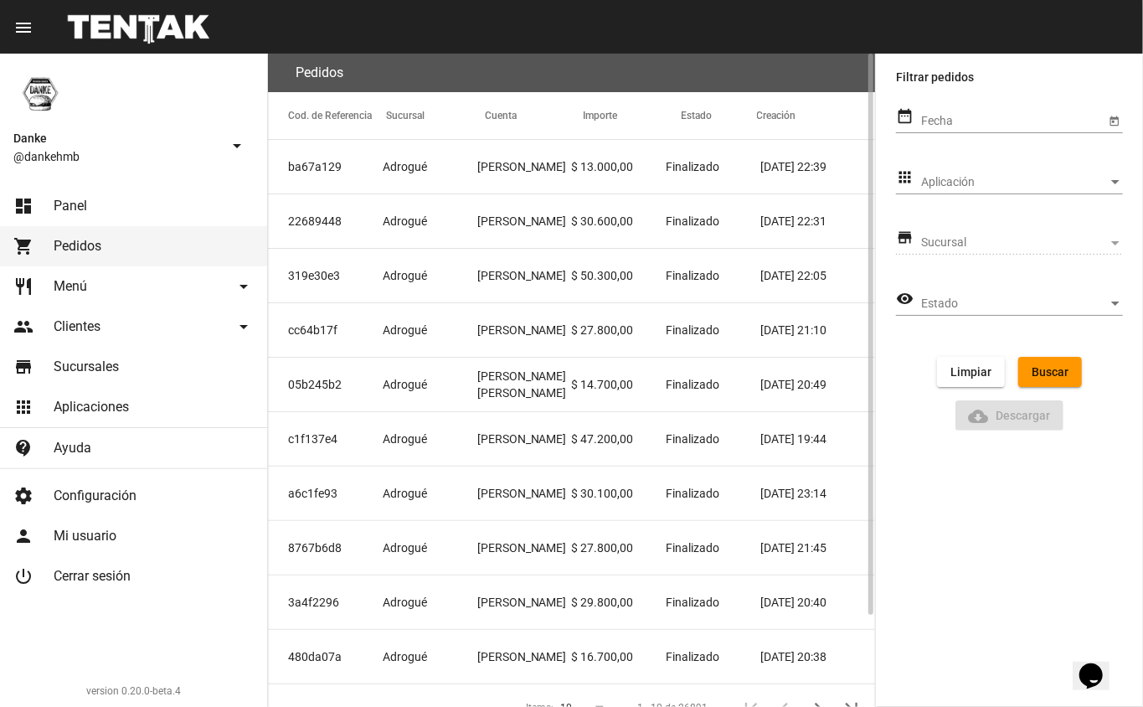
click at [400, 155] on mat-cell "Adrogué" at bounding box center [430, 167] width 95 height 54
click at [423, 229] on span "Adrogué" at bounding box center [405, 221] width 44 height 17
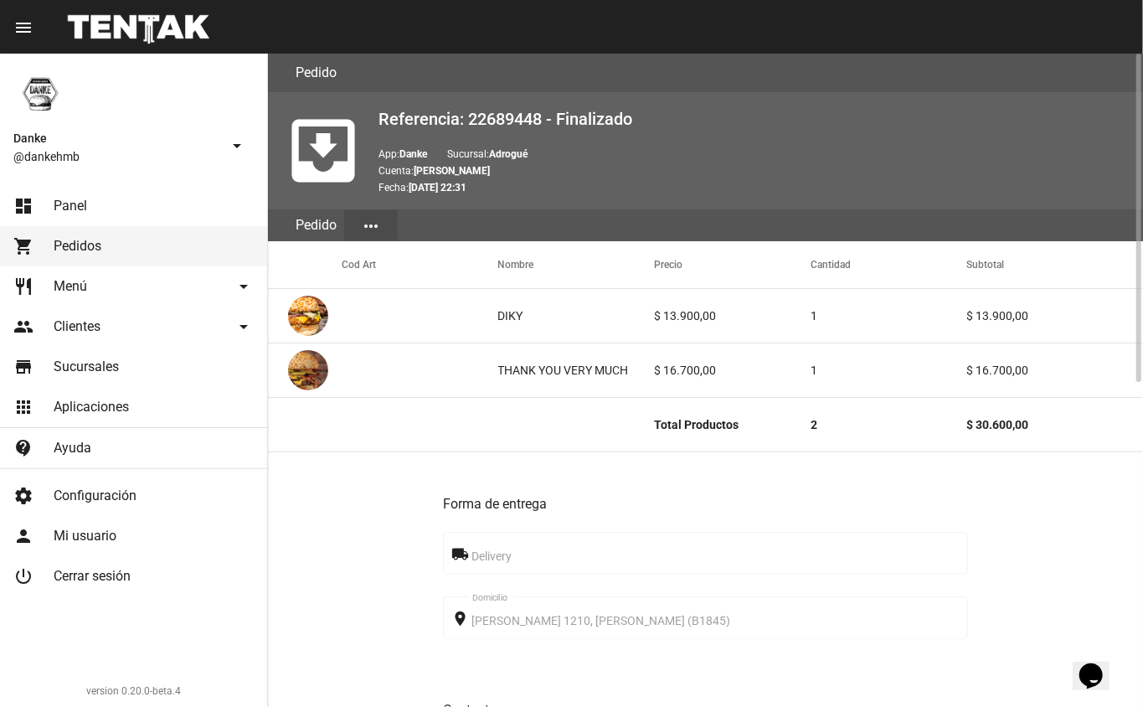
click at [731, 571] on div "Delivery" at bounding box center [716, 552] width 488 height 46
click at [457, 175] on b "Rodrigo Gil" at bounding box center [452, 171] width 76 height 12
click at [370, 224] on mat-icon "more_horiz" at bounding box center [371, 226] width 20 height 20
click at [400, 265] on button "Detalle" at bounding box center [391, 267] width 94 height 40
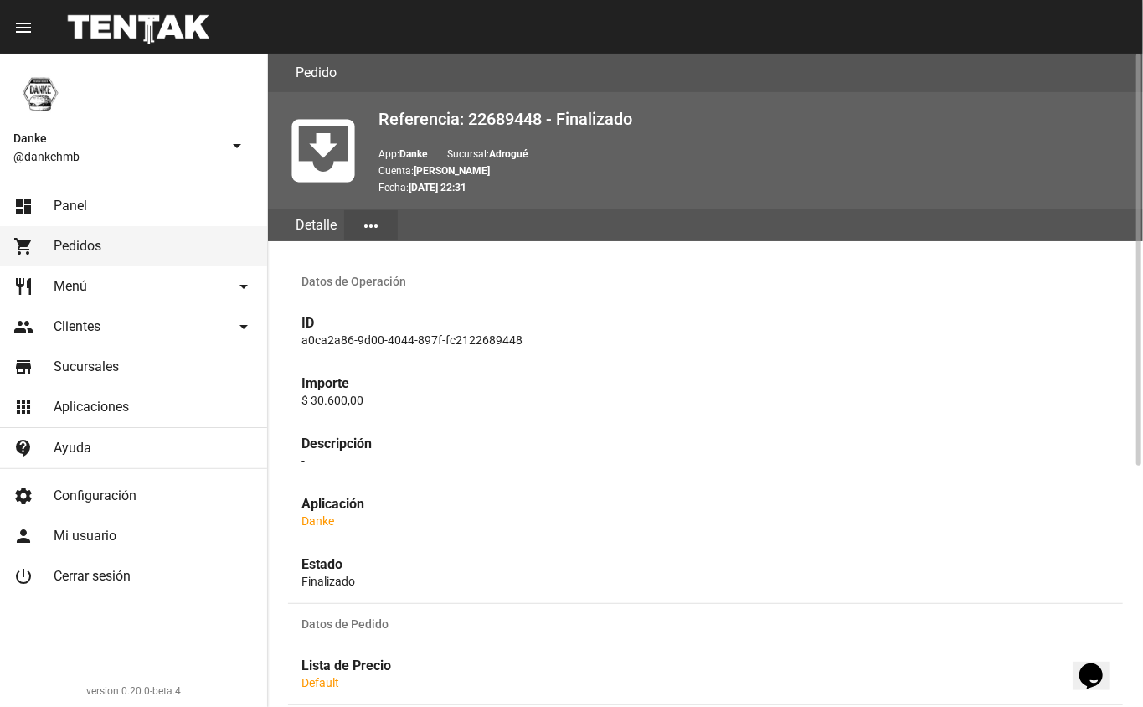
click at [316, 231] on div "Detalle" at bounding box center [316, 225] width 56 height 32
click at [370, 228] on mat-icon "more_horiz" at bounding box center [371, 226] width 20 height 20
click at [152, 241] on div at bounding box center [571, 353] width 1143 height 707
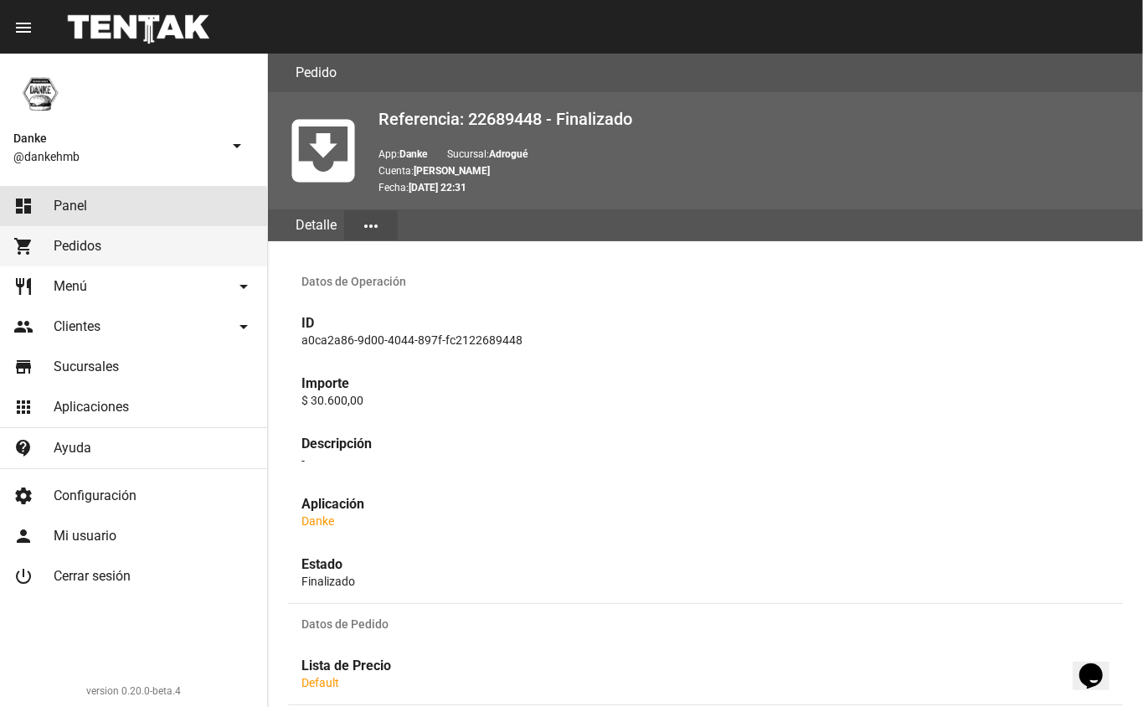
click at [105, 212] on link "dashboard Panel" at bounding box center [133, 206] width 267 height 40
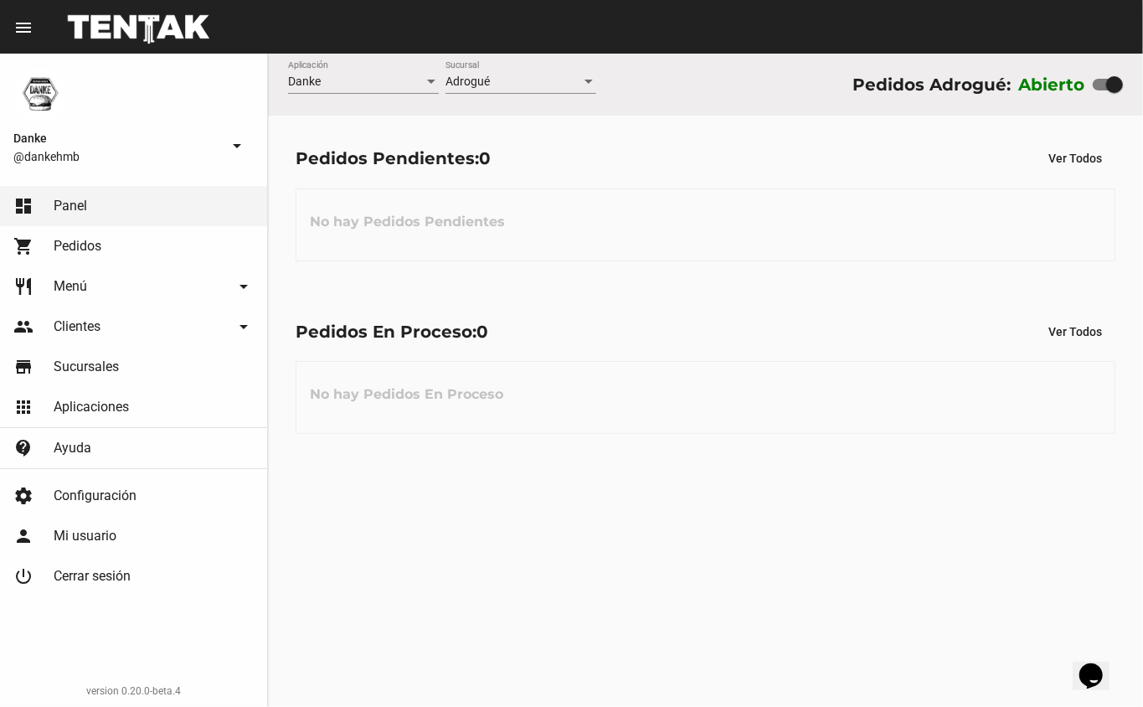
click at [112, 255] on link "shopping_cart Pedidos" at bounding box center [133, 246] width 267 height 40
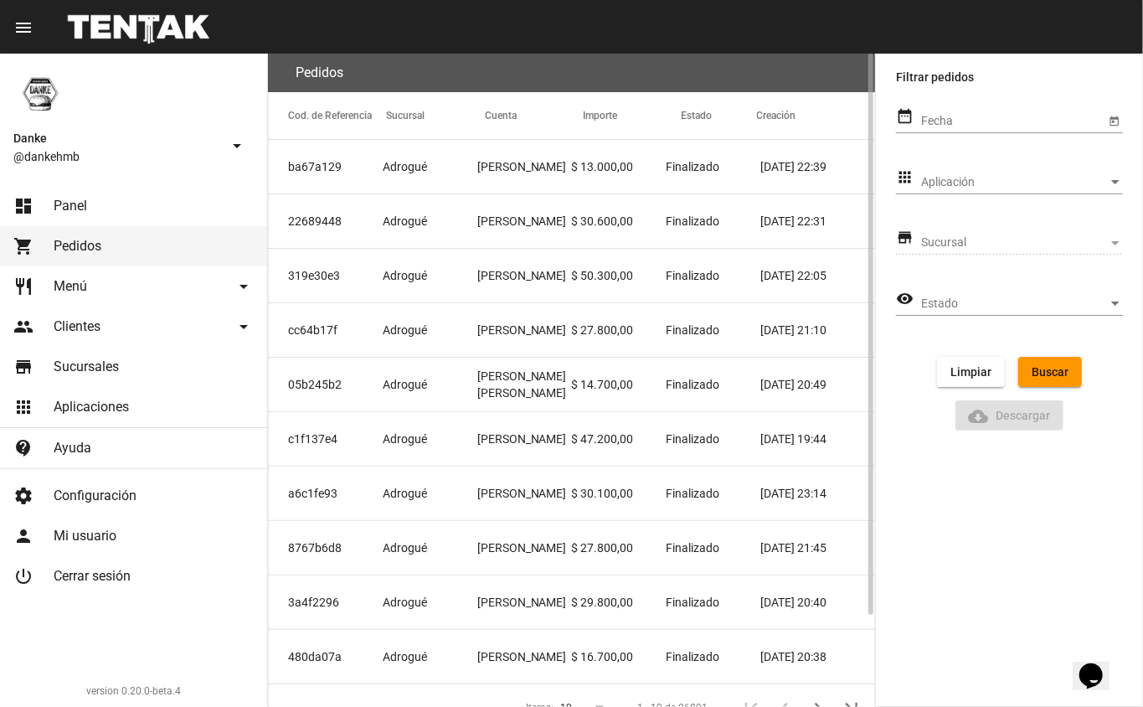
click at [499, 233] on mat-cell "Rodrigo Gil" at bounding box center [524, 221] width 95 height 54
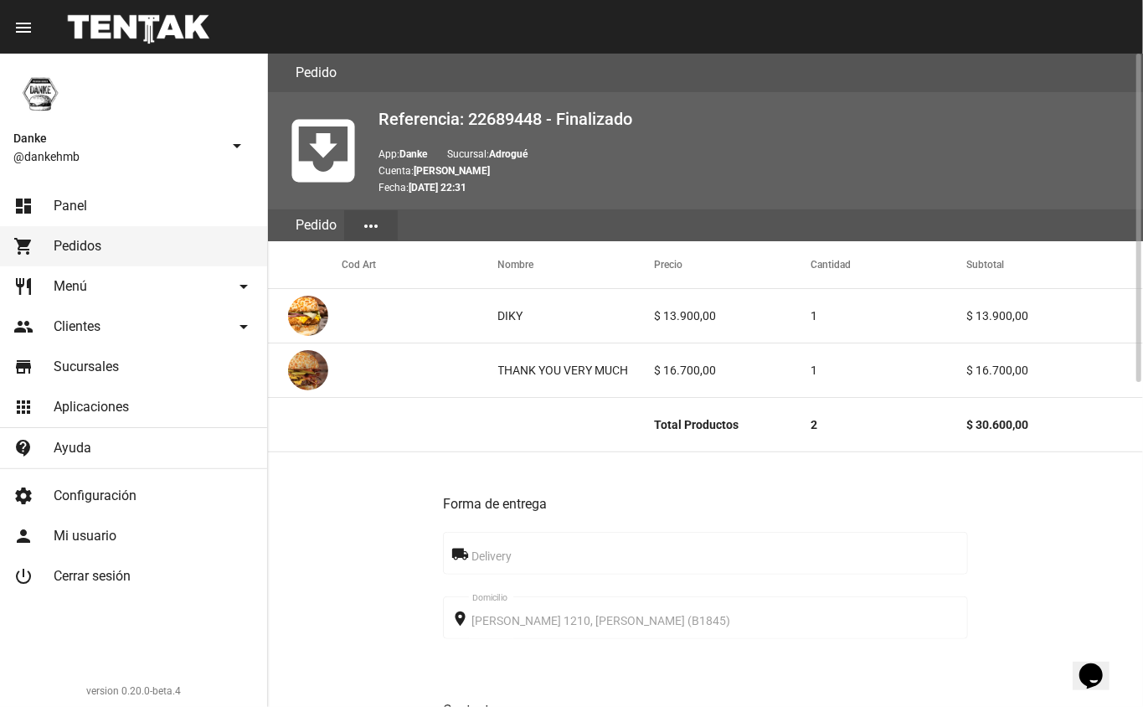
click at [352, 232] on button "more_horiz" at bounding box center [371, 225] width 54 height 30
click at [357, 513] on div at bounding box center [571, 353] width 1143 height 707
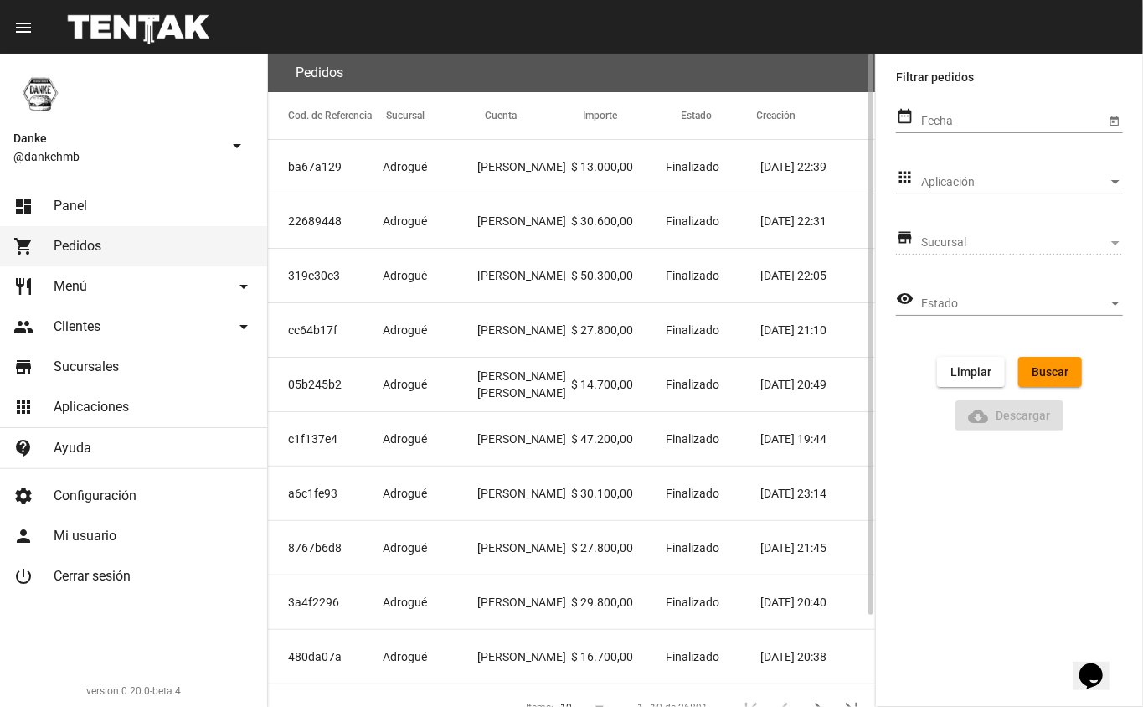
click at [349, 214] on mat-cell "22689448" at bounding box center [325, 221] width 115 height 54
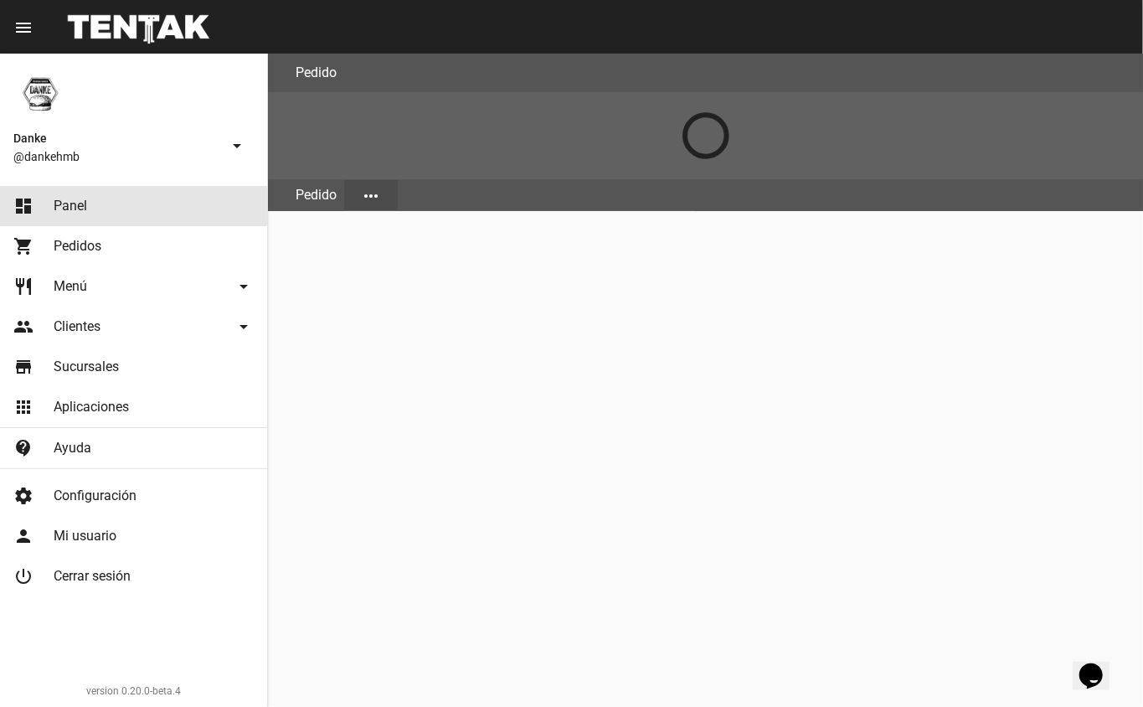
click at [82, 206] on span "Panel" at bounding box center [71, 206] width 34 height 17
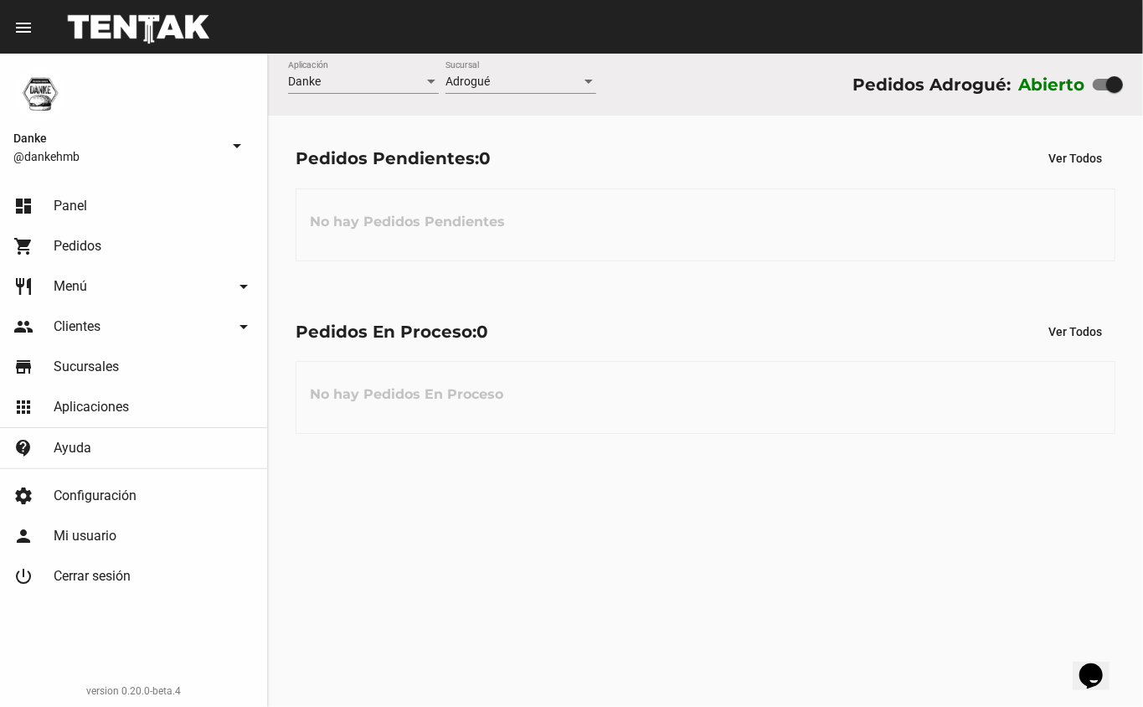
click at [1107, 85] on div at bounding box center [1115, 84] width 17 height 17
click at [1101, 90] on input "checkbox" at bounding box center [1101, 90] width 1 height 1
checkbox input "false"
